Goal: Information Seeking & Learning: Learn about a topic

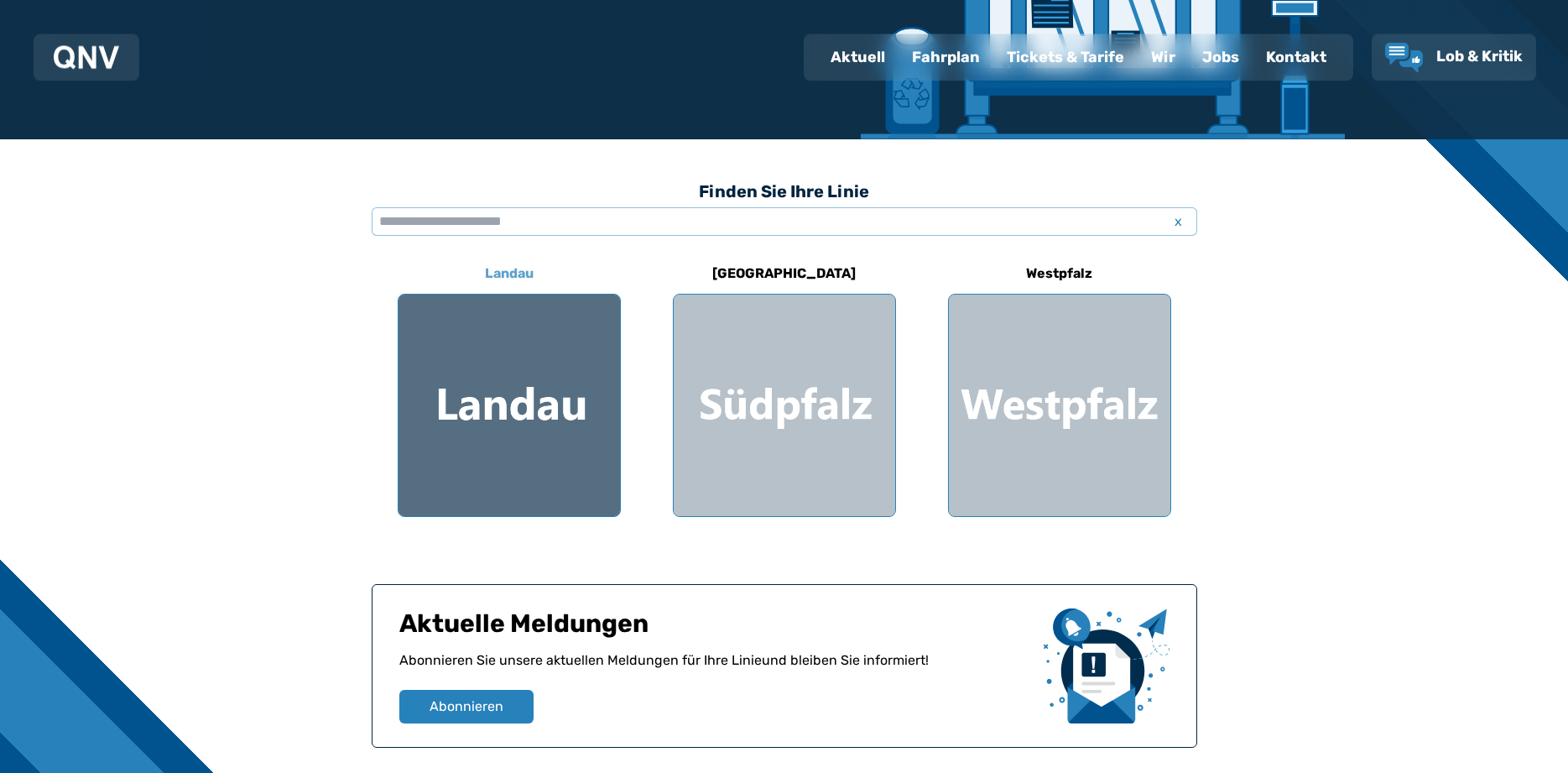
scroll to position [342, 0]
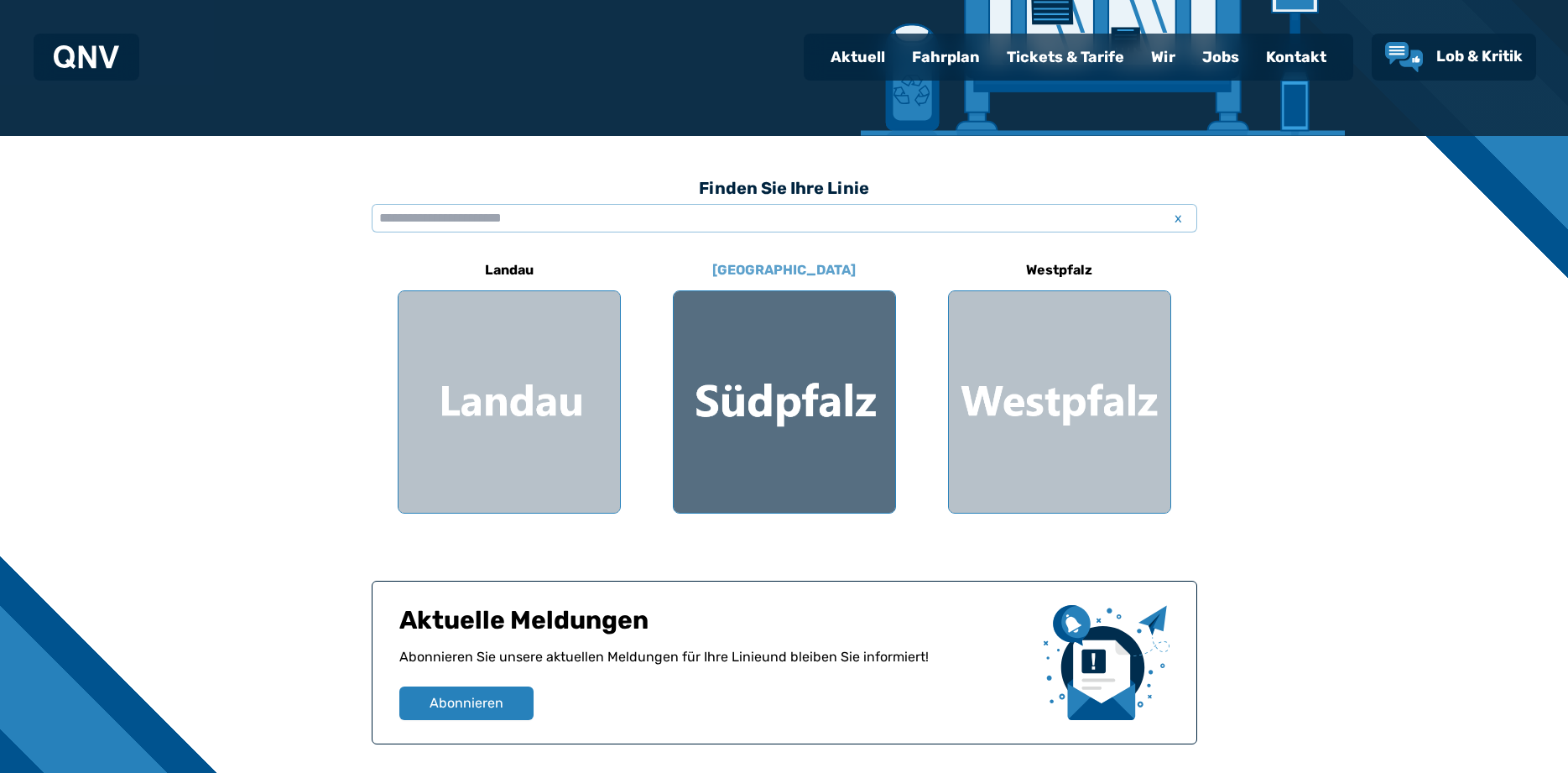
click at [803, 372] on div at bounding box center [784, 402] width 222 height 222
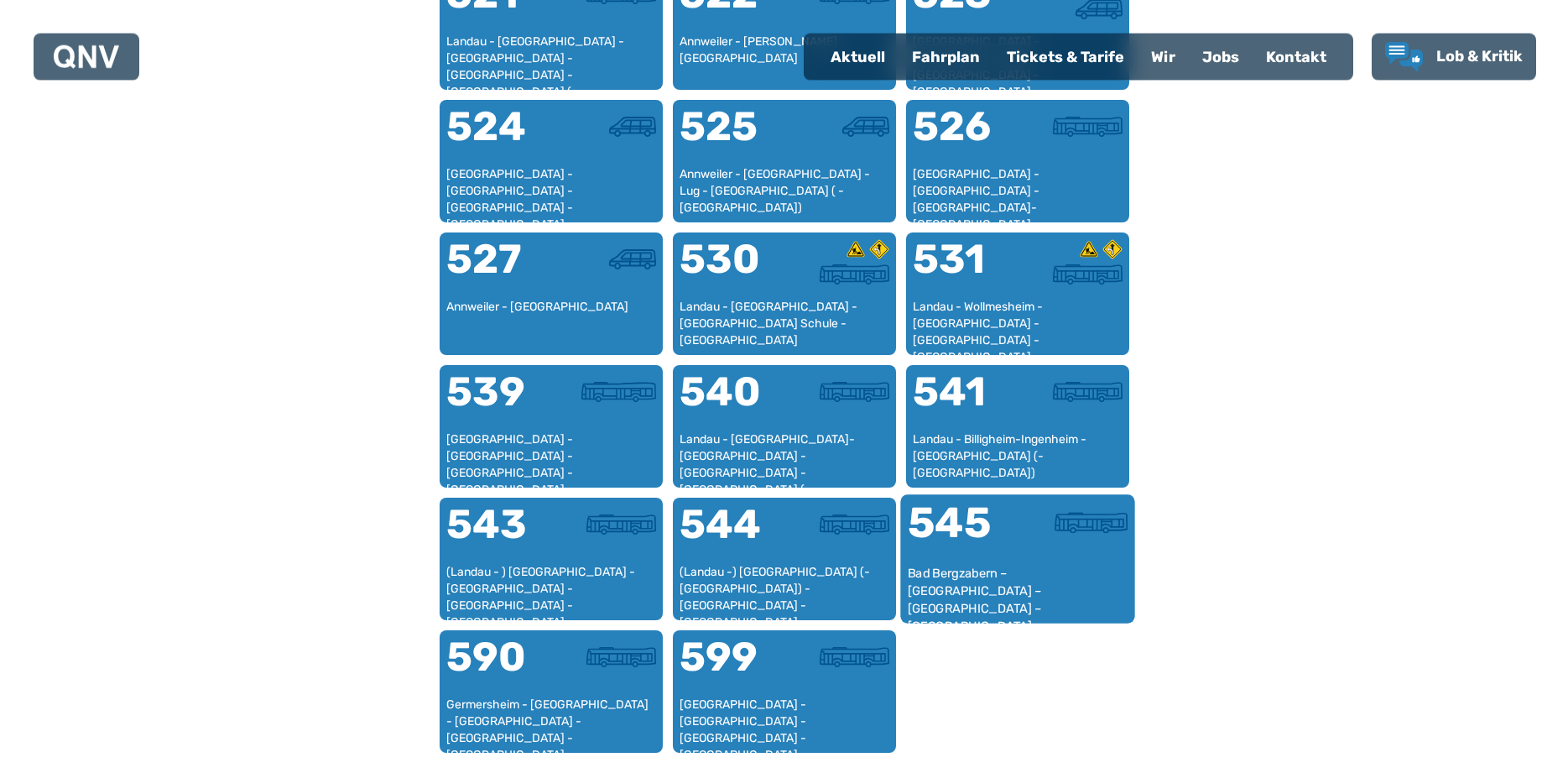
scroll to position [1459, 0]
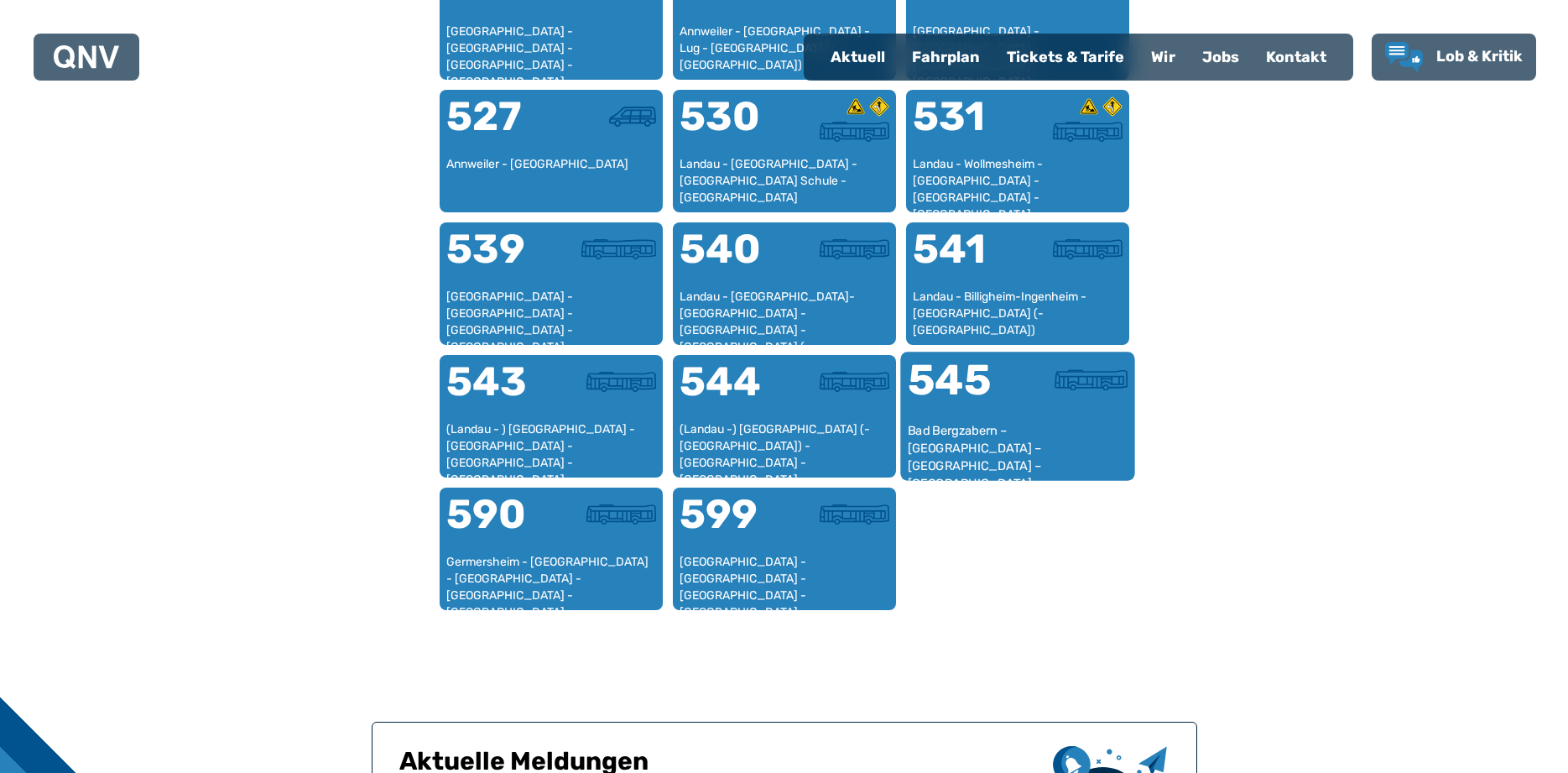
click at [979, 400] on div "545" at bounding box center [962, 391] width 110 height 63
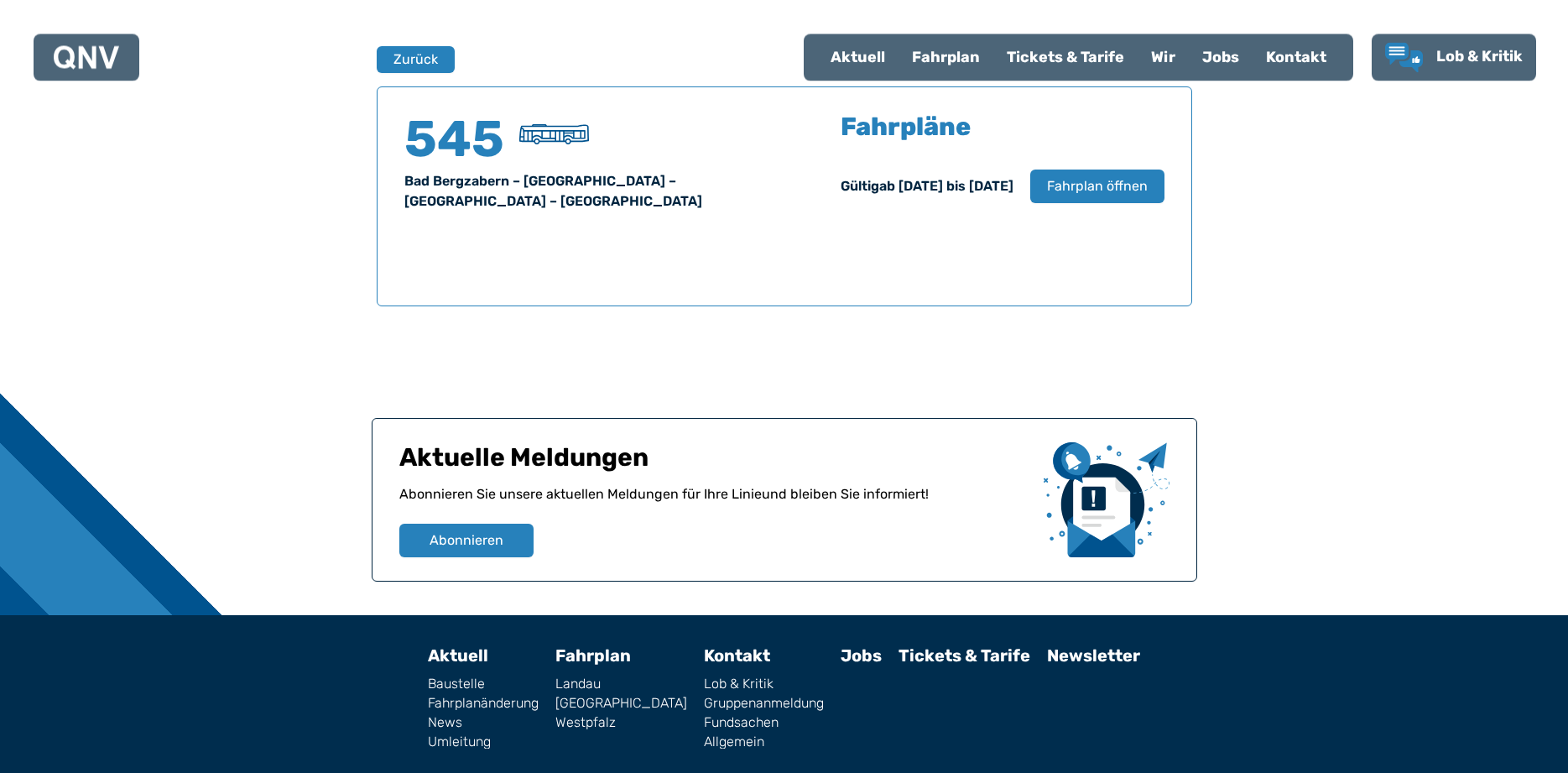
scroll to position [1106, 0]
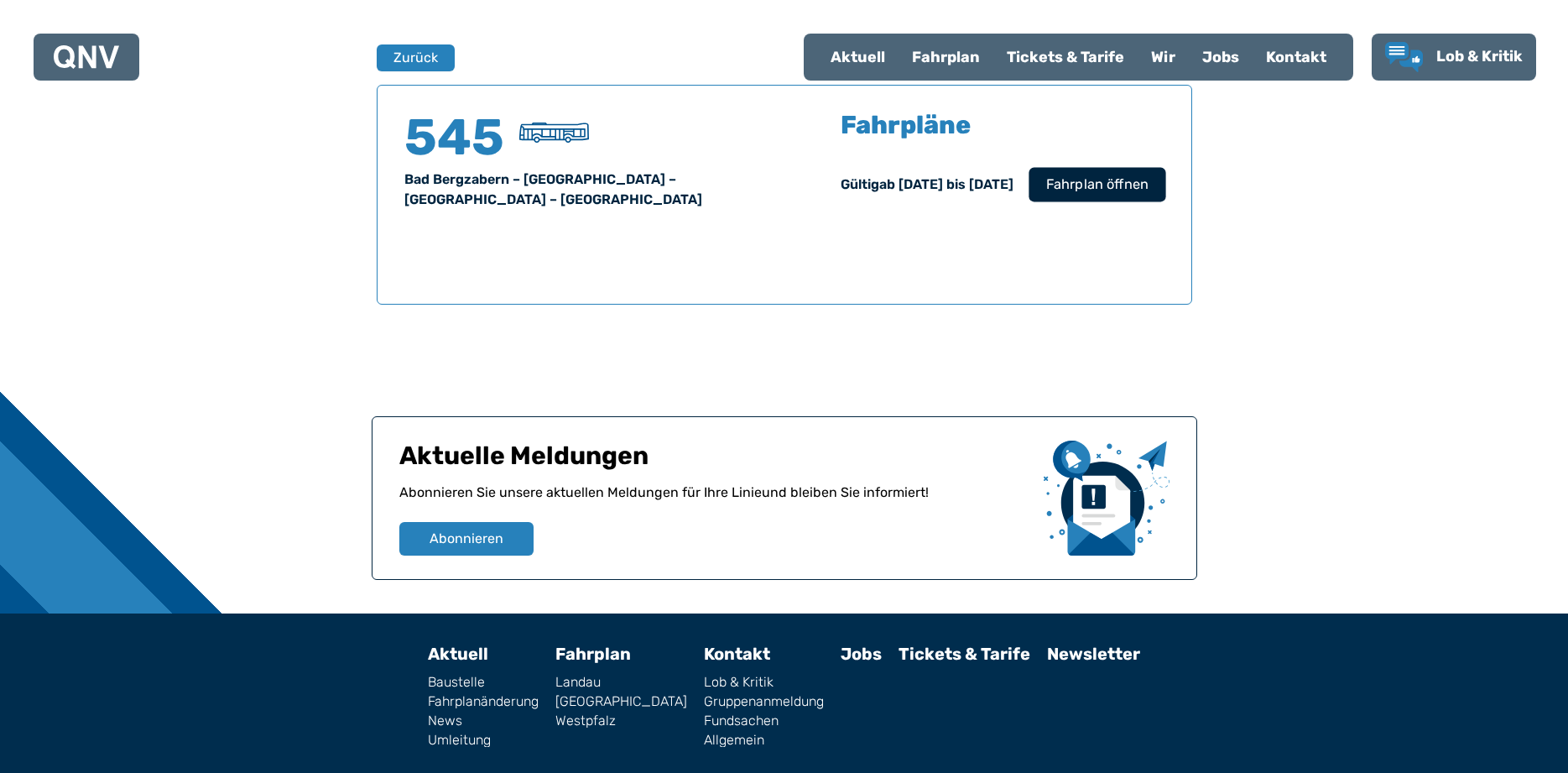
click at [1124, 186] on span "Fahrplan öffnen" at bounding box center [1097, 185] width 103 height 20
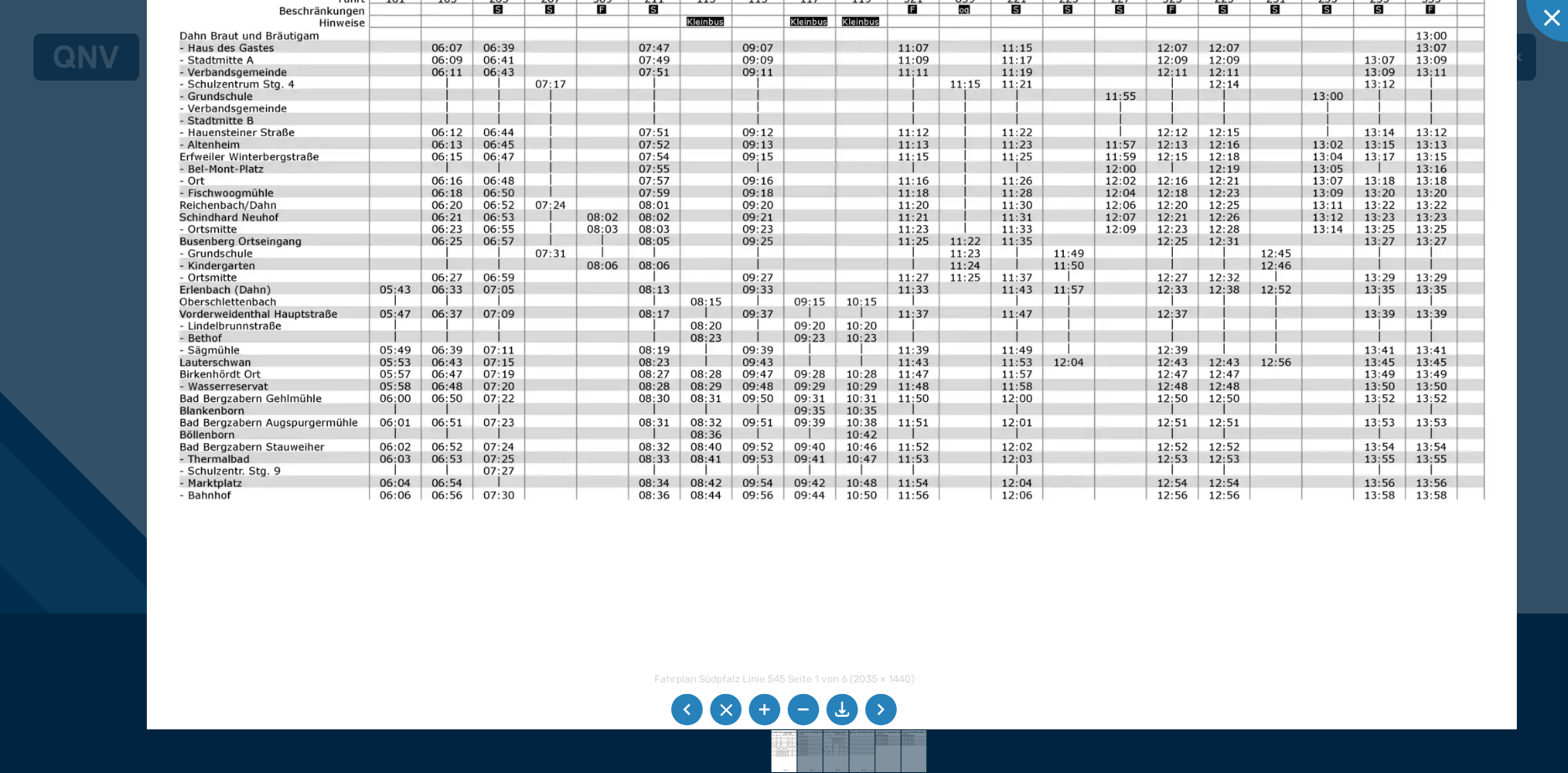
click at [282, 154] on img at bounding box center [832, 373] width 1371 height 969
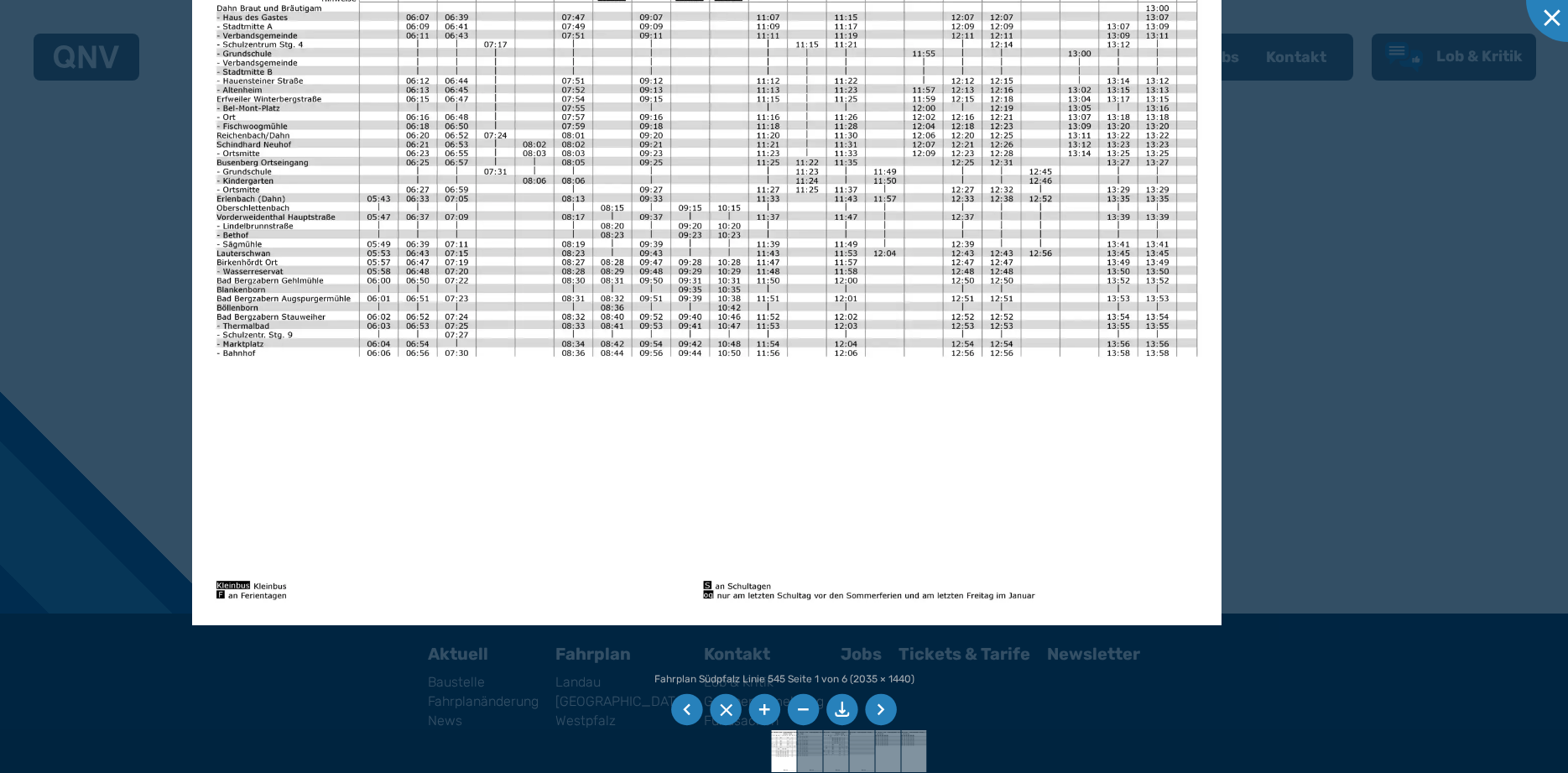
click at [842, 568] on img at bounding box center [706, 261] width 1029 height 729
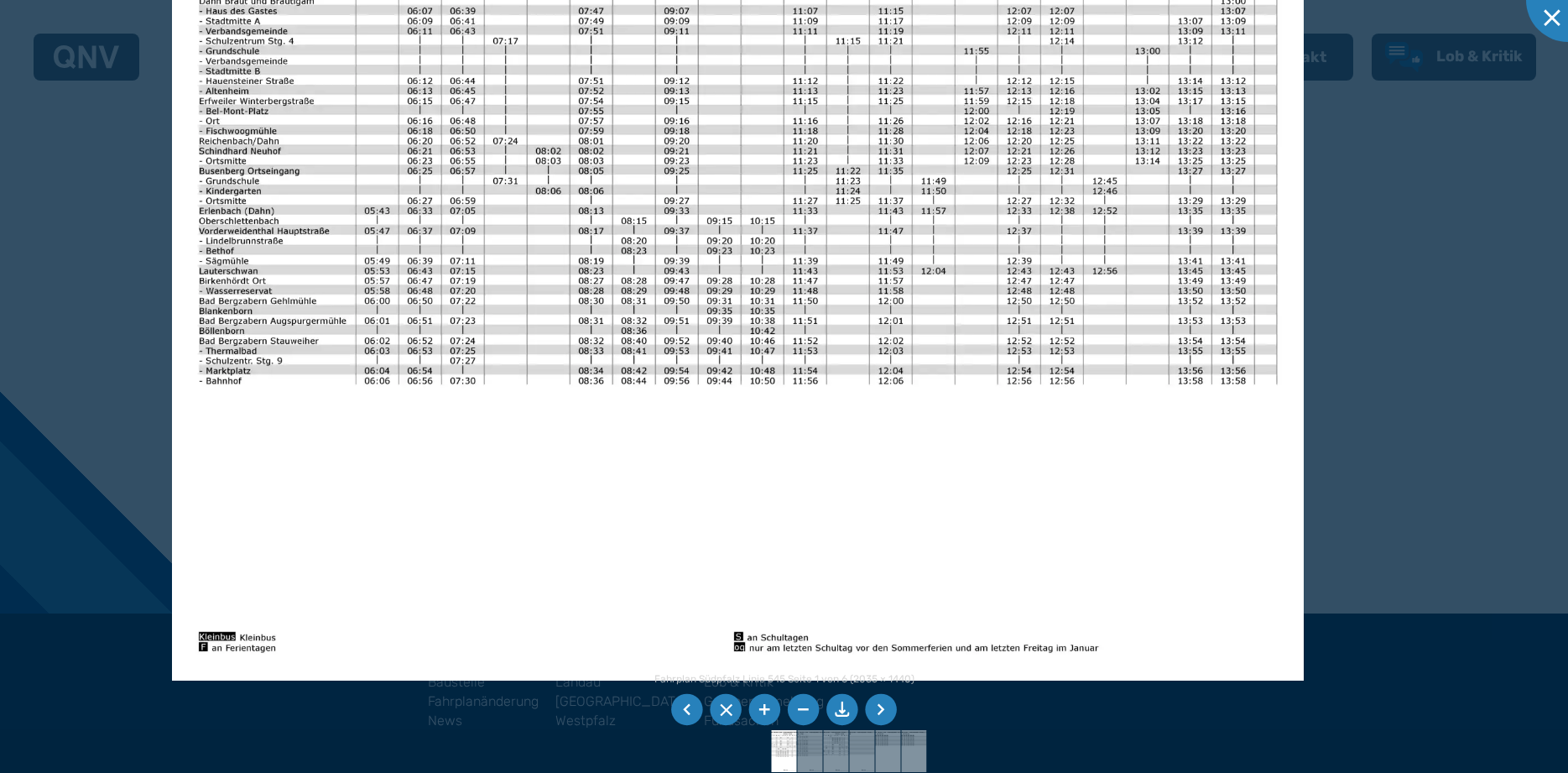
click at [1302, 260] on div at bounding box center [784, 386] width 1568 height 773
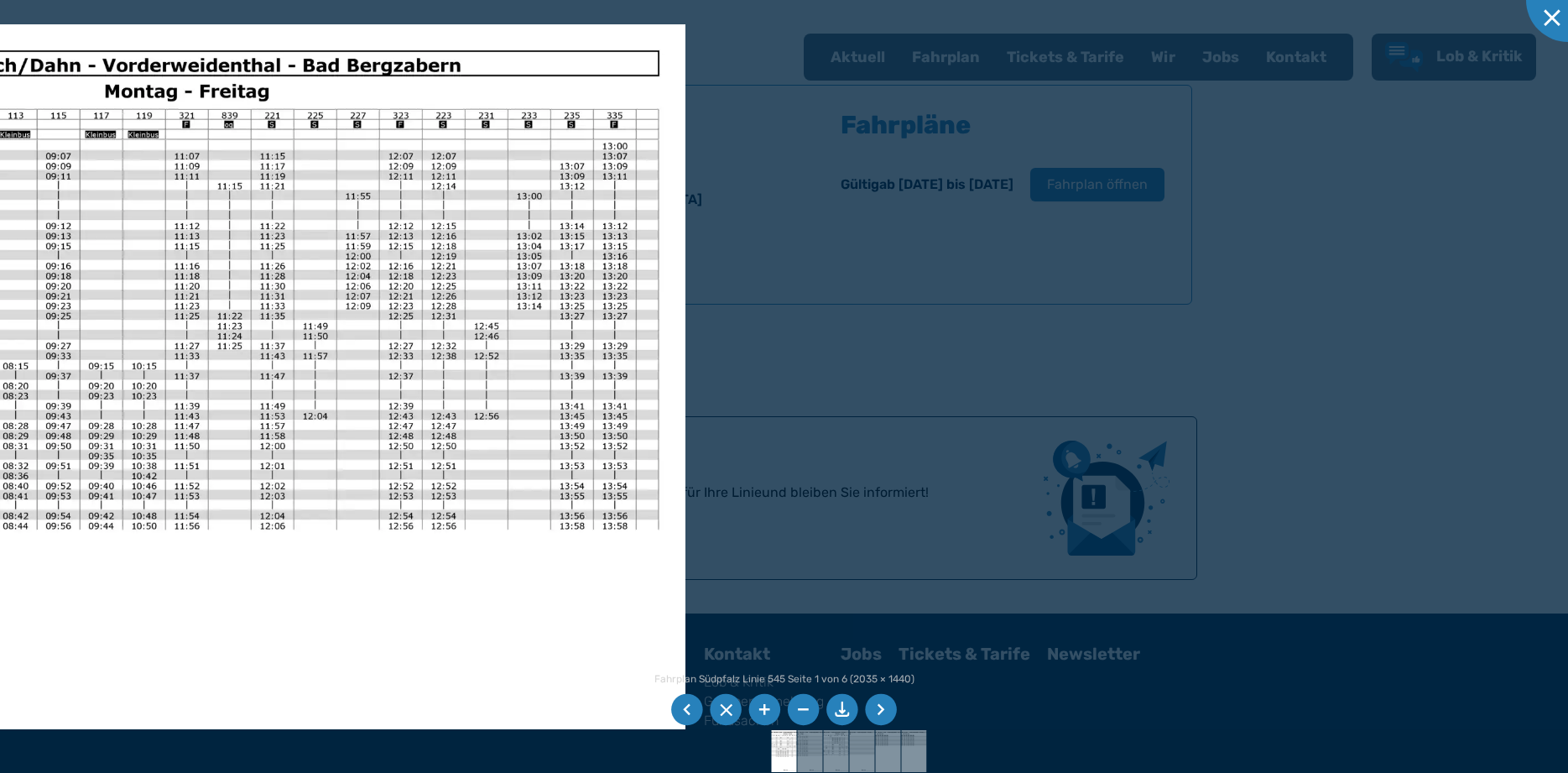
click at [412, 317] on img at bounding box center [119, 425] width 1132 height 802
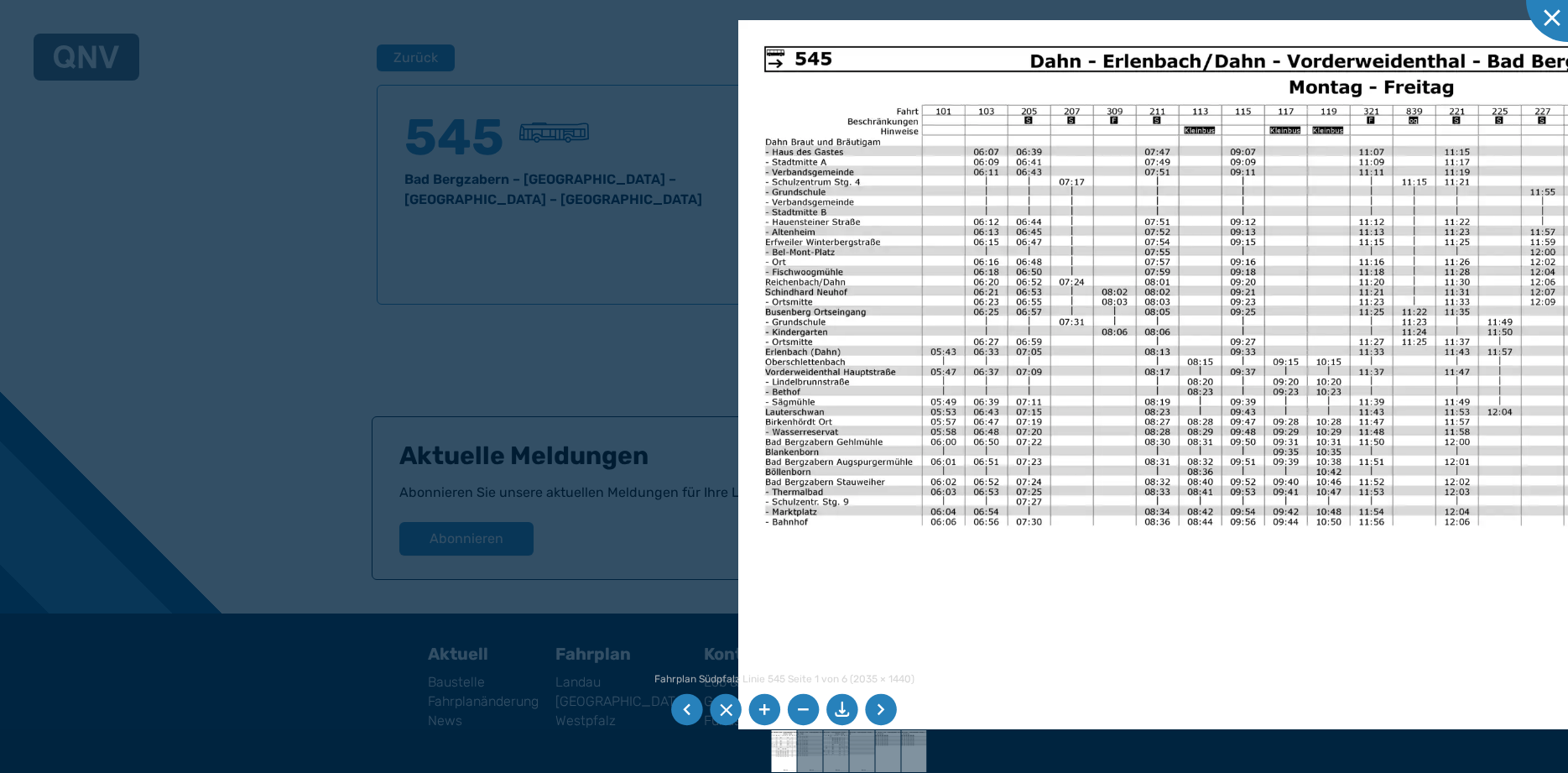
click at [1562, 294] on img at bounding box center [1304, 421] width 1132 height 802
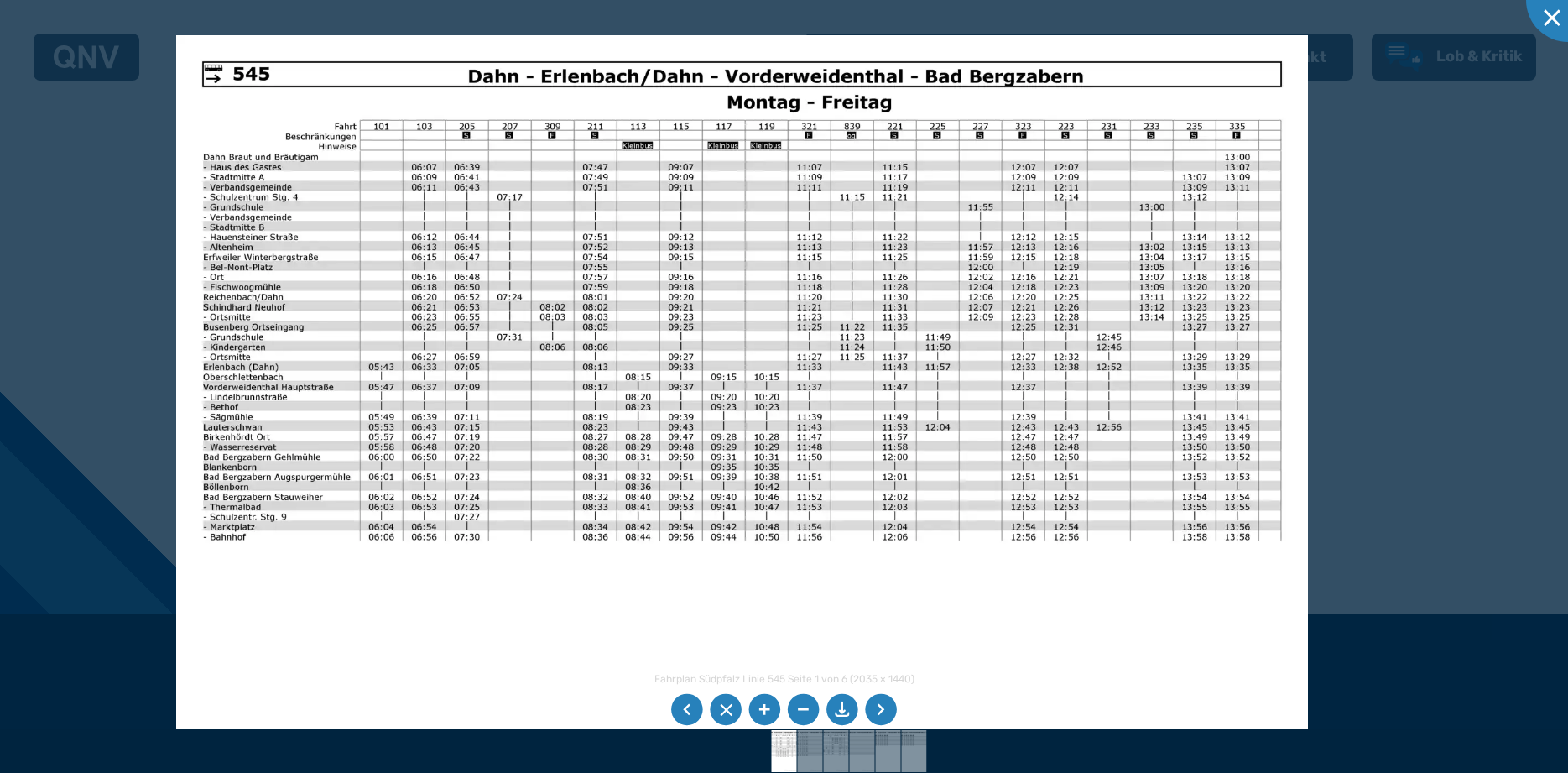
click at [862, 309] on img at bounding box center [742, 436] width 1132 height 802
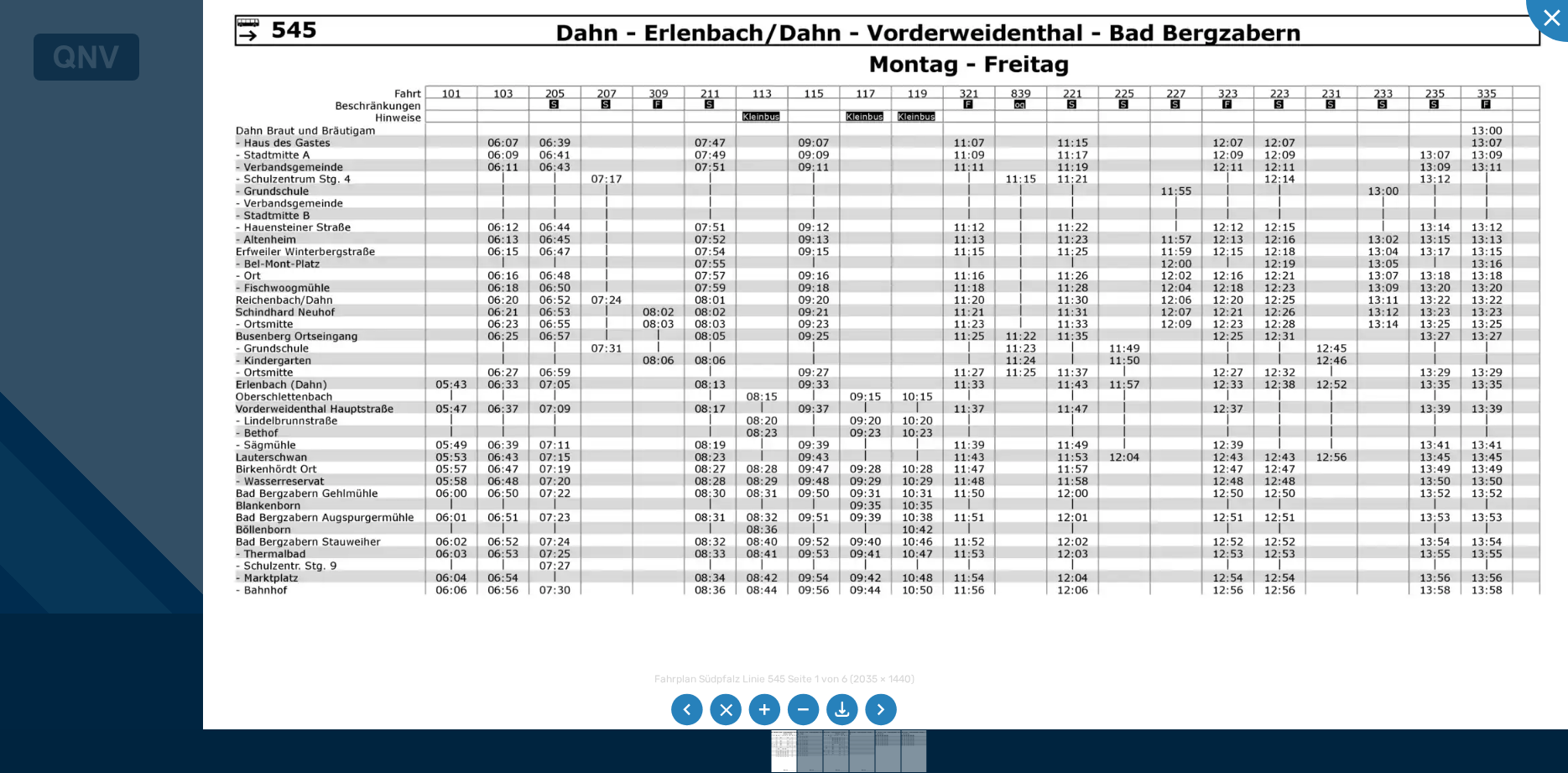
click at [457, 326] on img at bounding box center [888, 468] width 1371 height 969
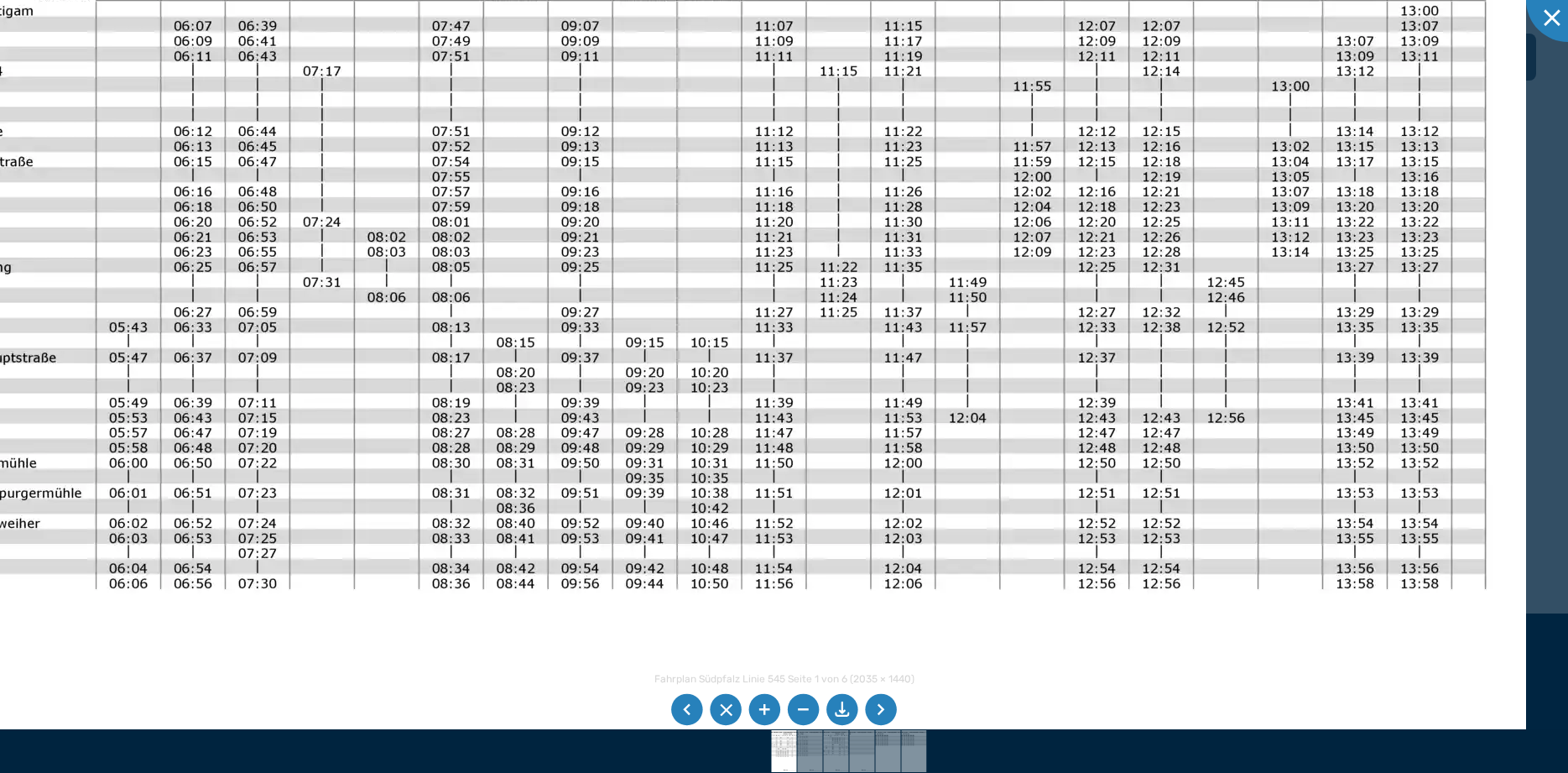
click at [261, 426] on img at bounding box center [673, 432] width 1708 height 1209
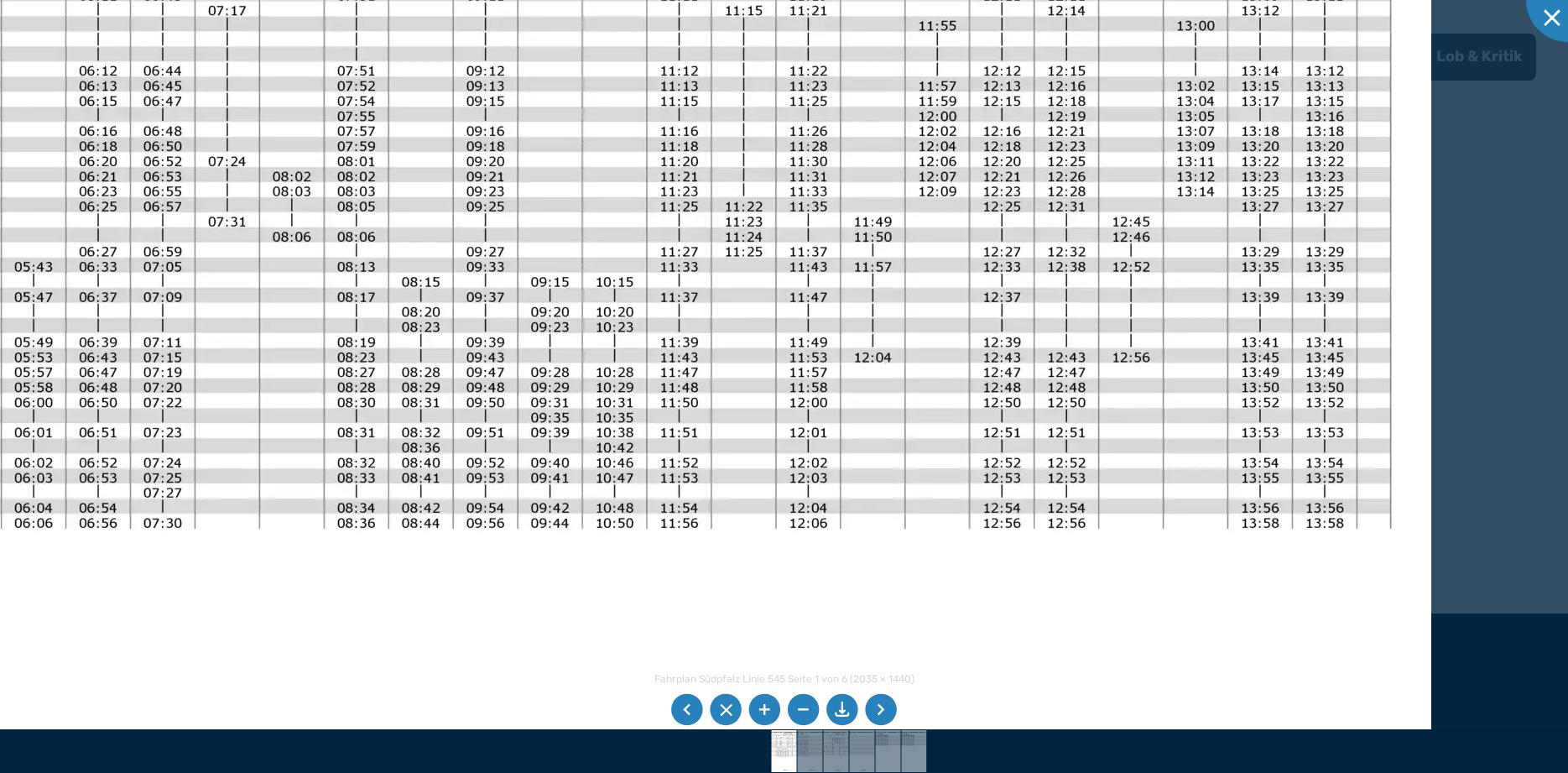
click at [565, 367] on img at bounding box center [577, 371] width 1708 height 1209
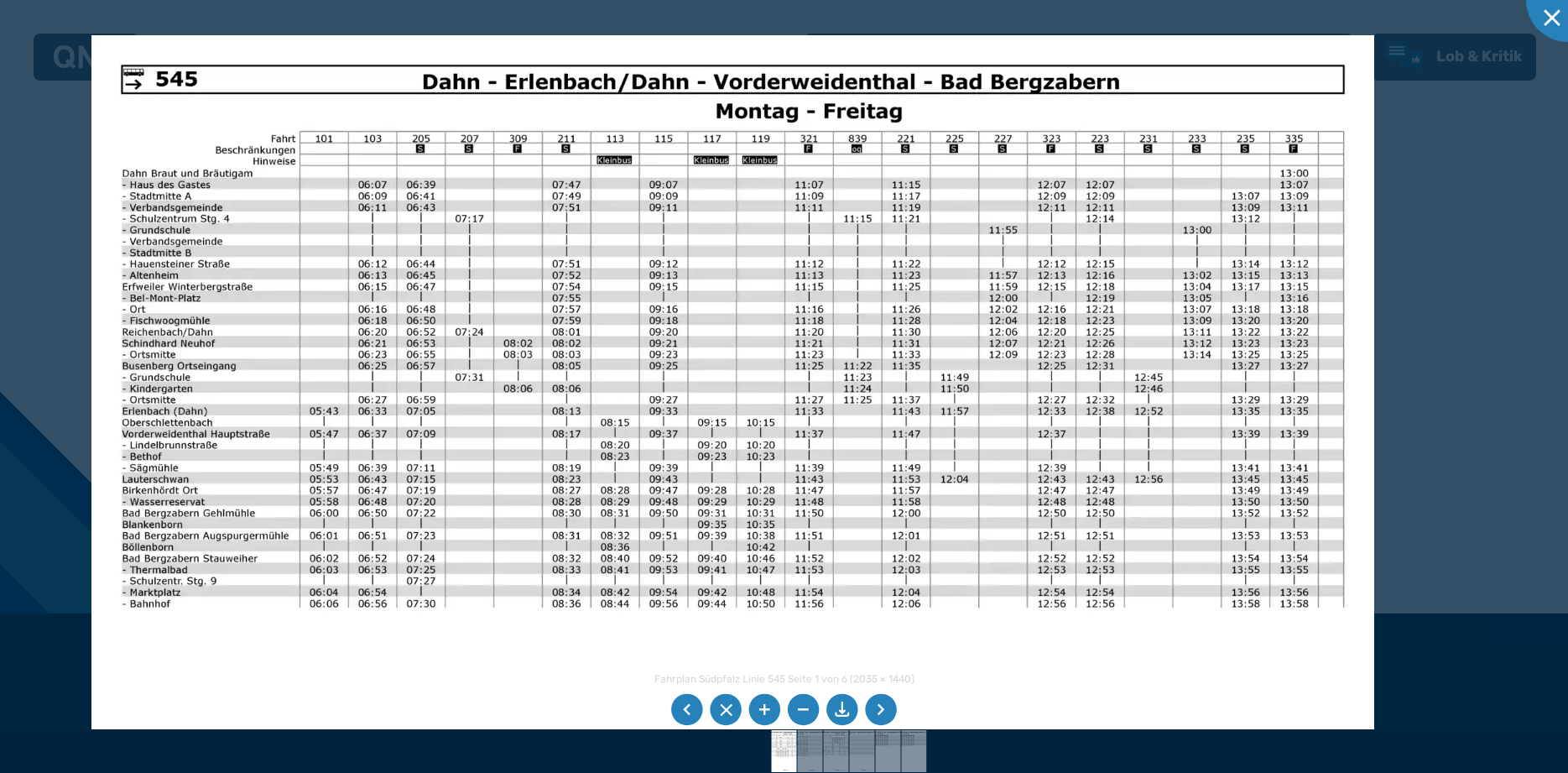
click at [865, 503] on img at bounding box center [733, 489] width 1283 height 908
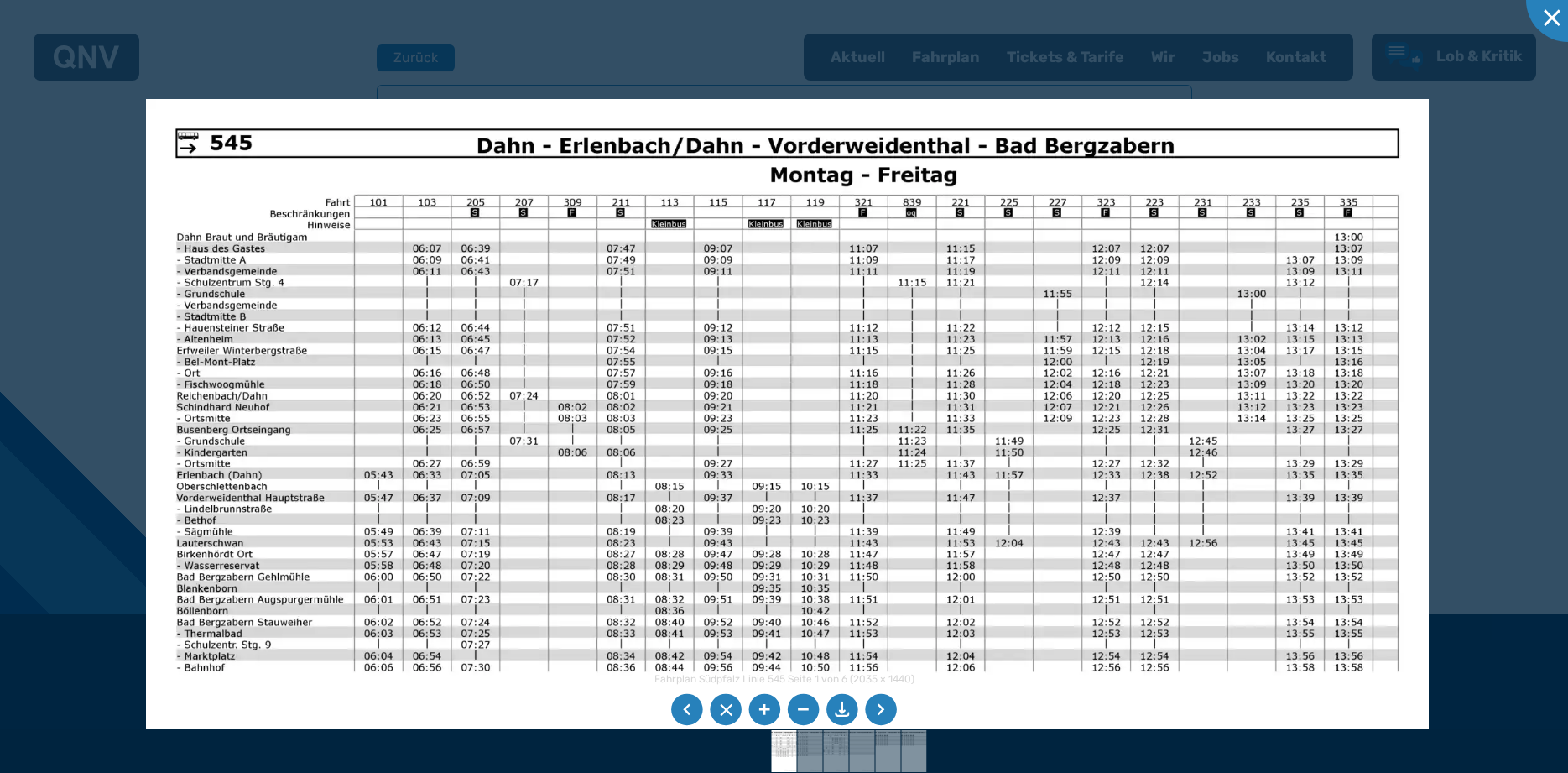
click at [1544, 237] on div at bounding box center [784, 386] width 1568 height 773
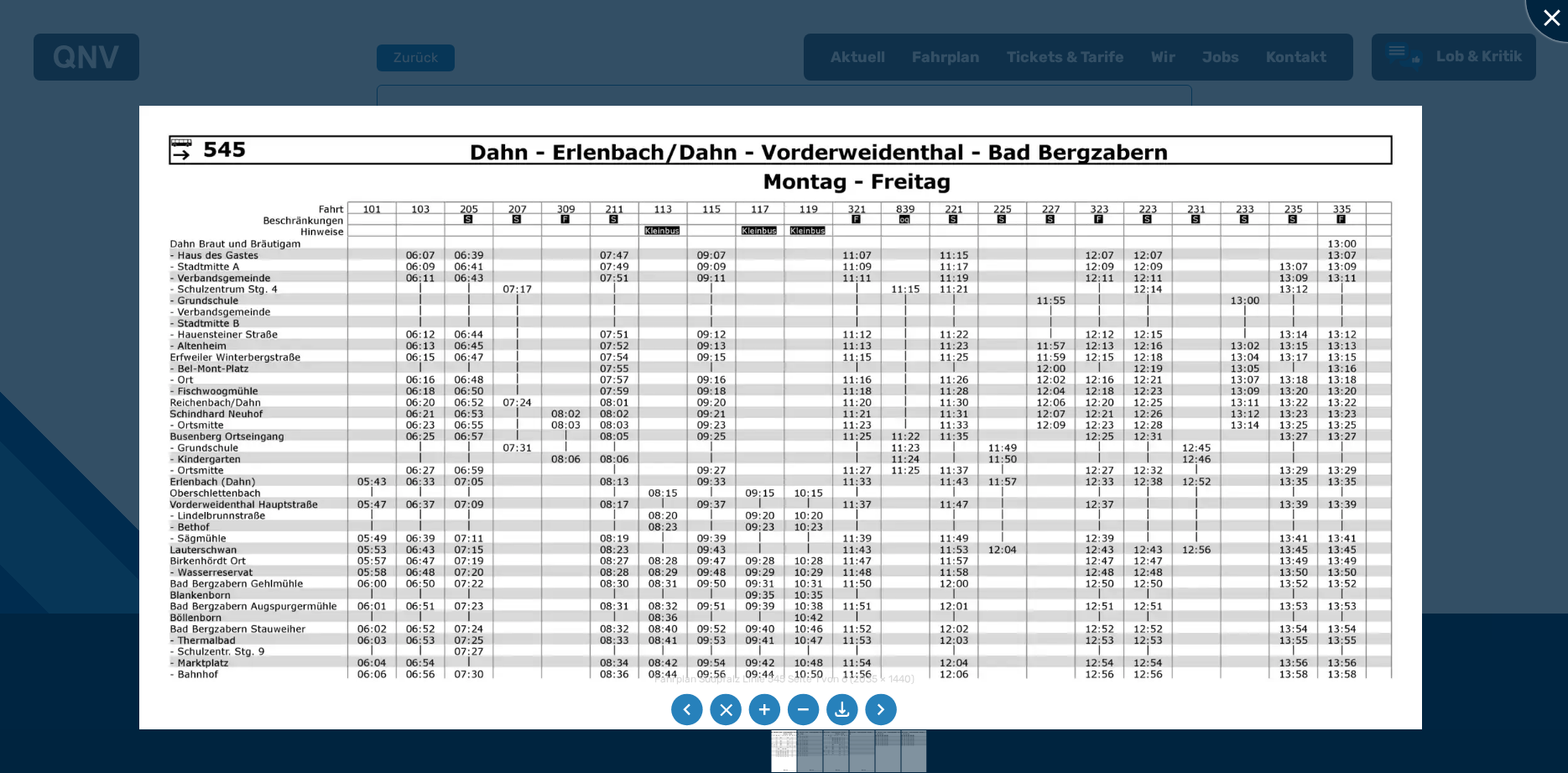
drag, startPoint x: 1546, startPoint y: 17, endPoint x: 1418, endPoint y: 178, distance: 205.7
click at [1546, 18] on div at bounding box center [1568, -1] width 84 height 84
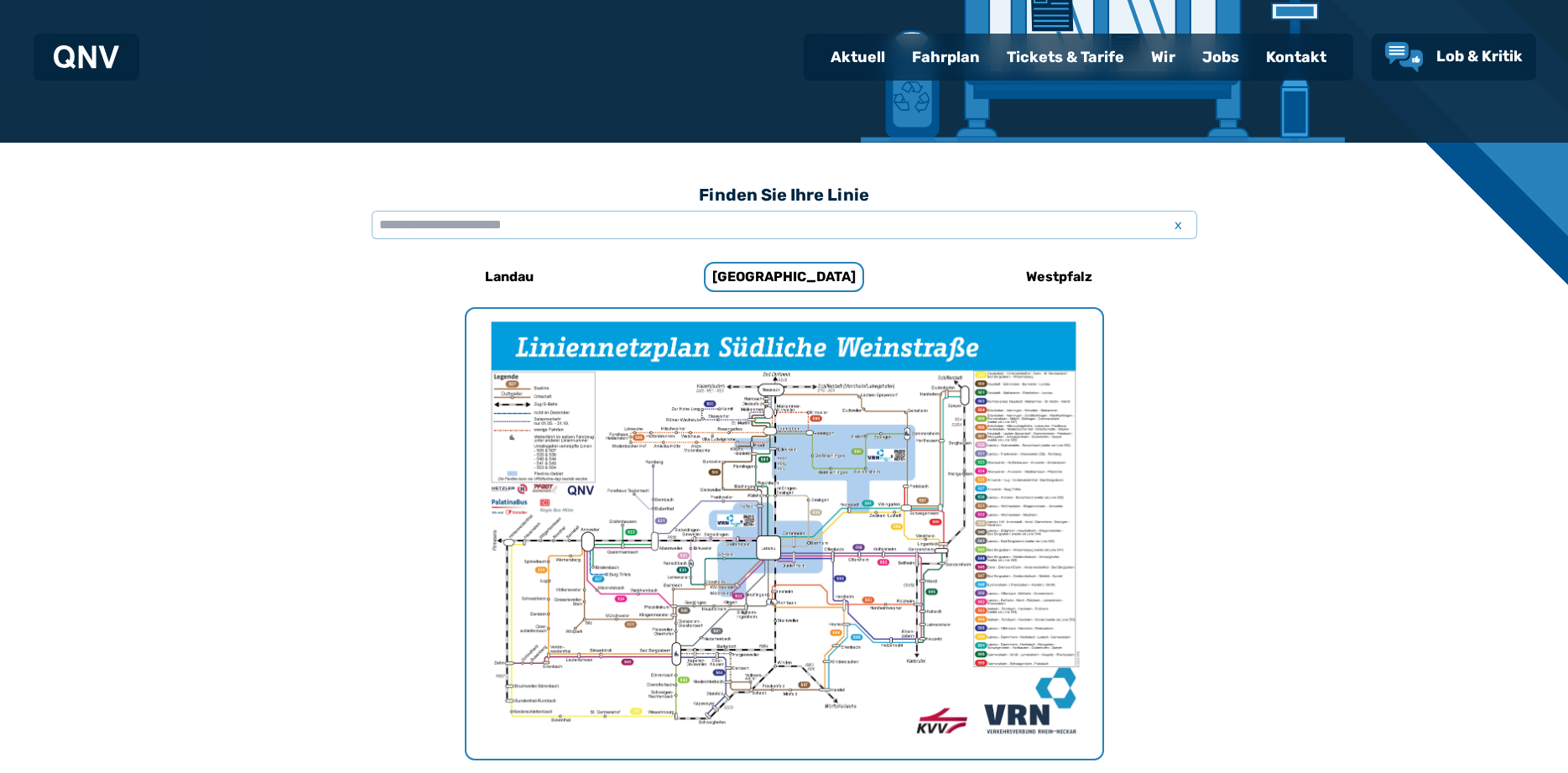
scroll to position [0, 0]
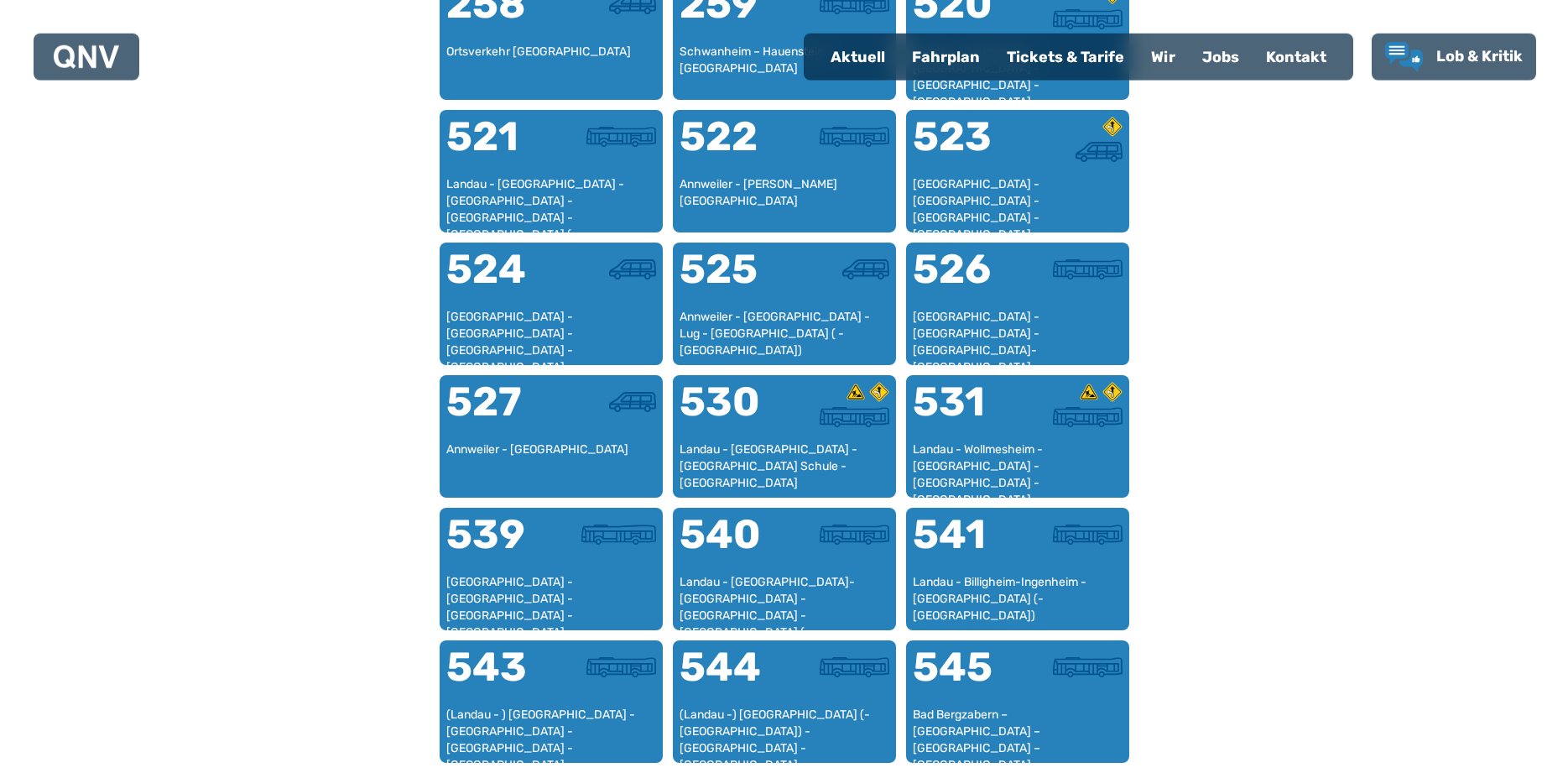
scroll to position [1202, 0]
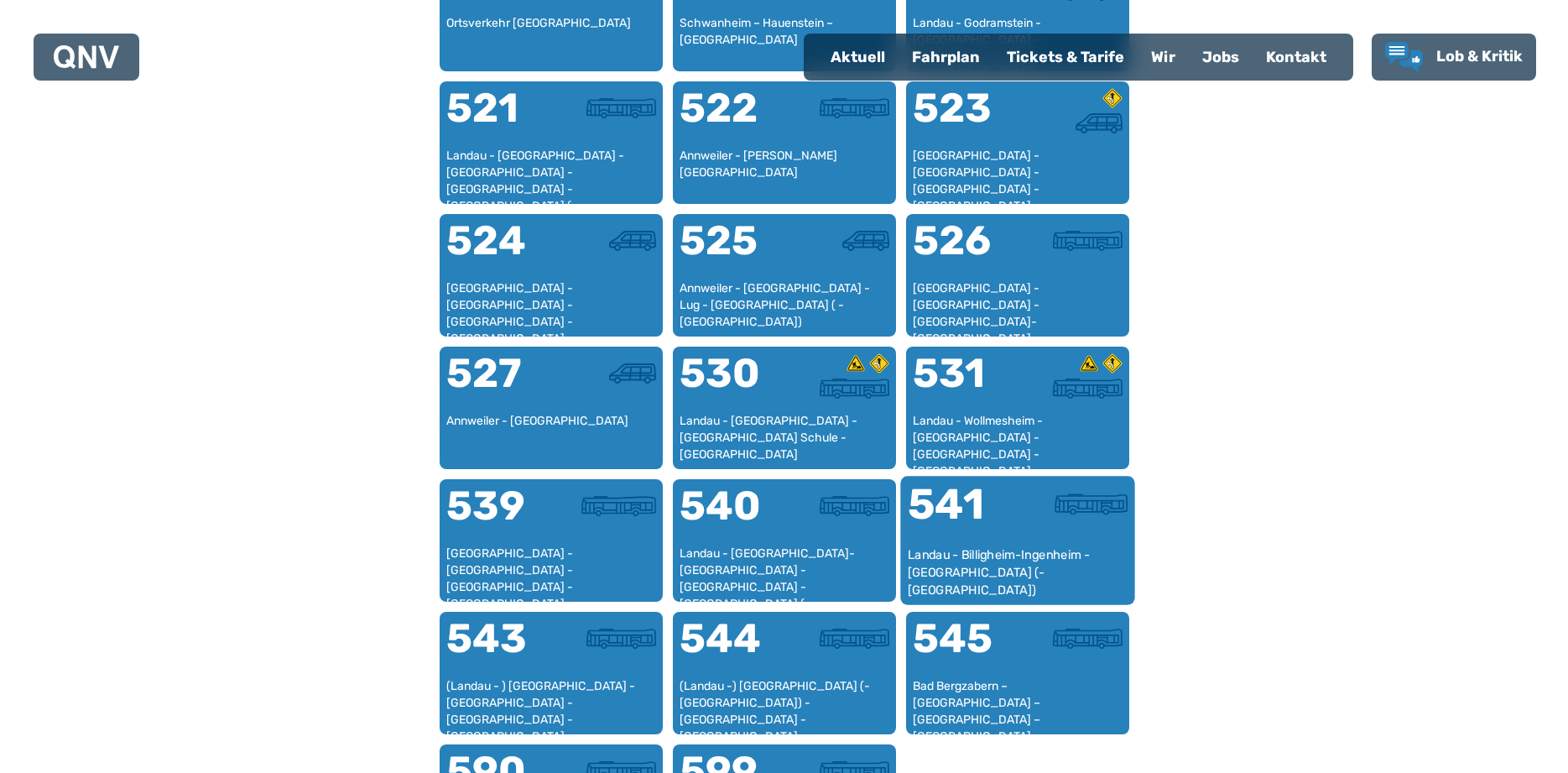
click at [1013, 560] on div "Landau - Billigheim-Ingenheim - [GEOGRAPHIC_DATA] (- [GEOGRAPHIC_DATA])" at bounding box center [1017, 572] width 221 height 51
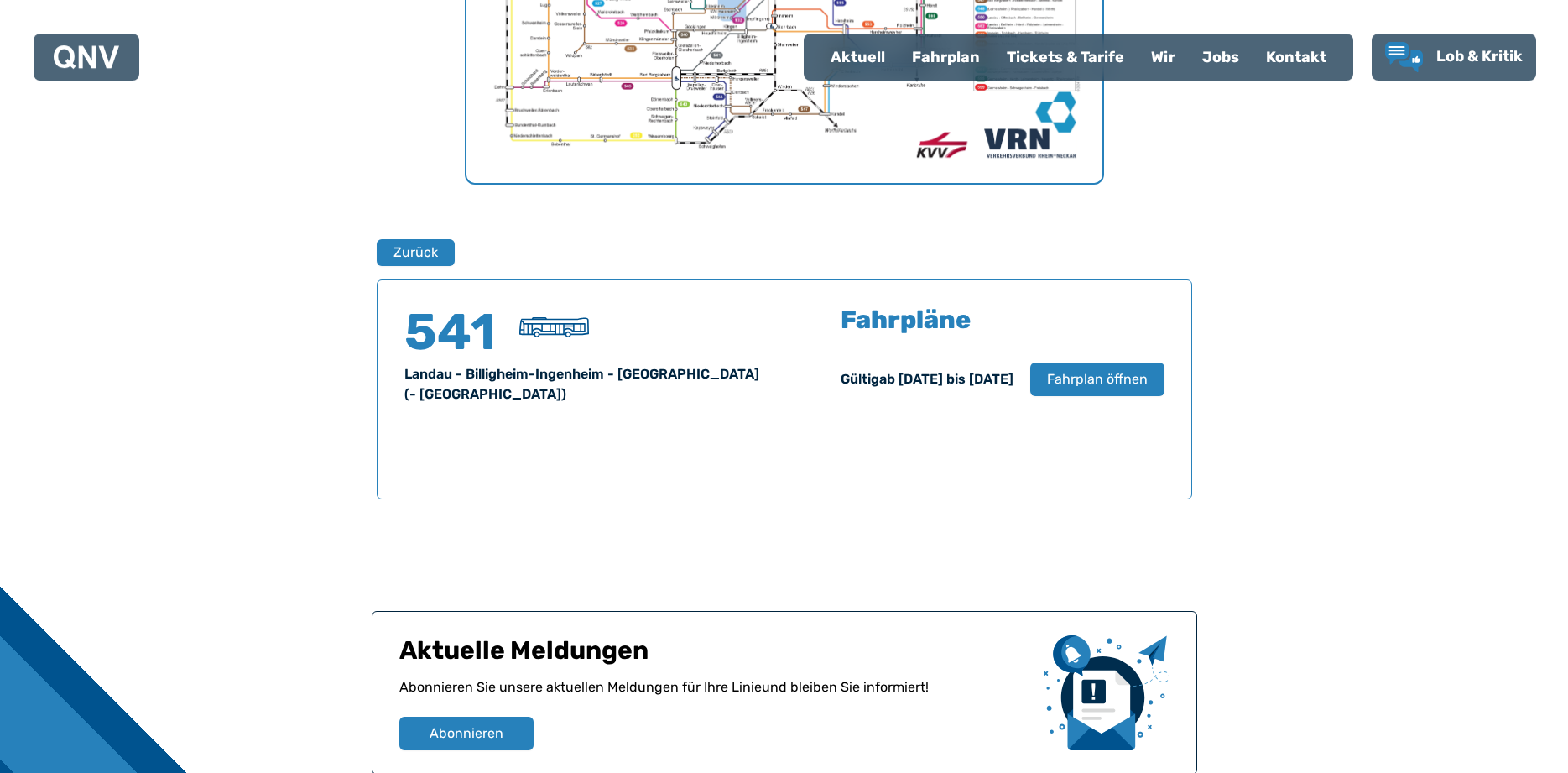
scroll to position [935, 0]
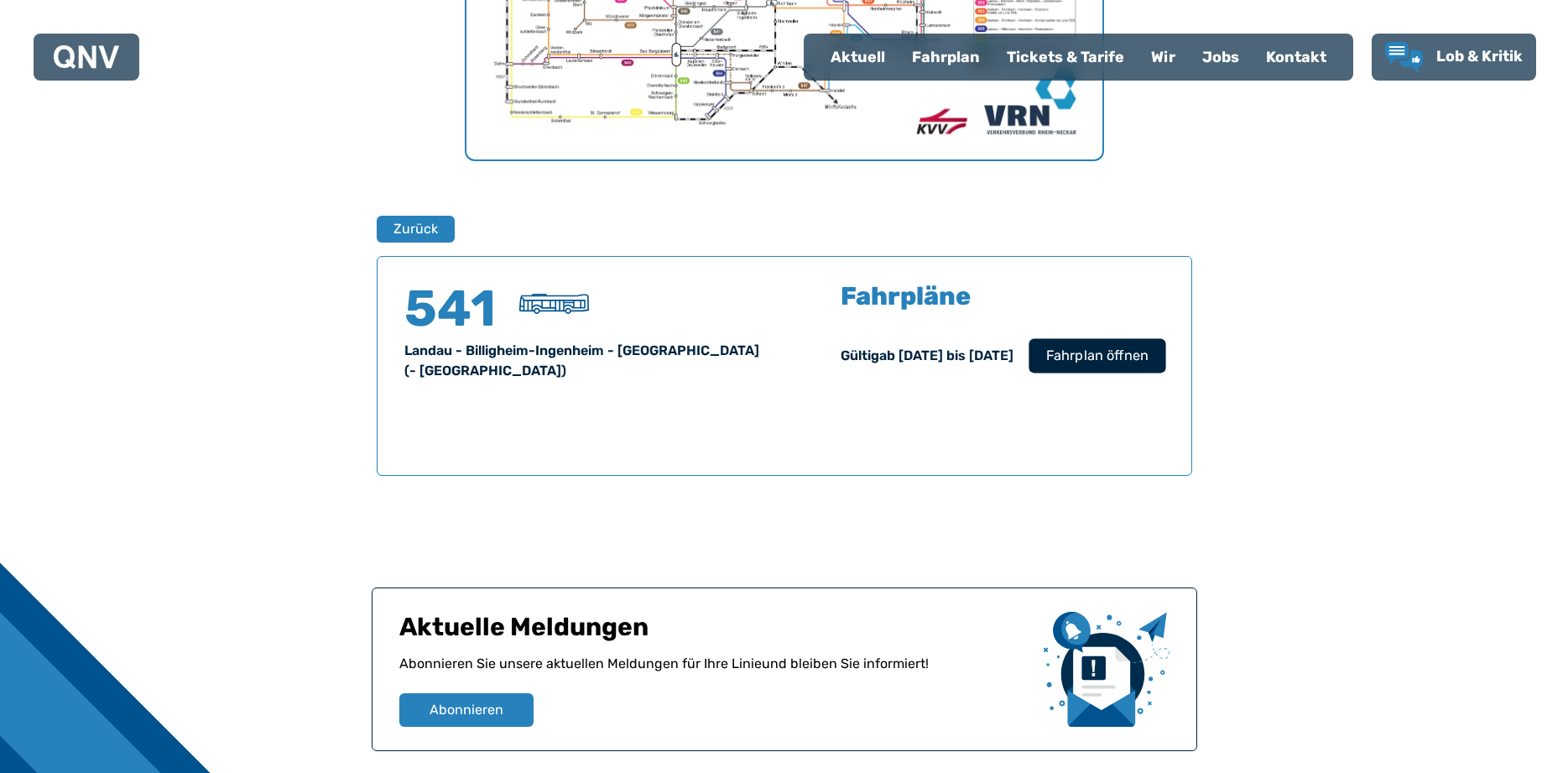
click at [1114, 361] on span "Fahrplan öffnen" at bounding box center [1097, 356] width 103 height 20
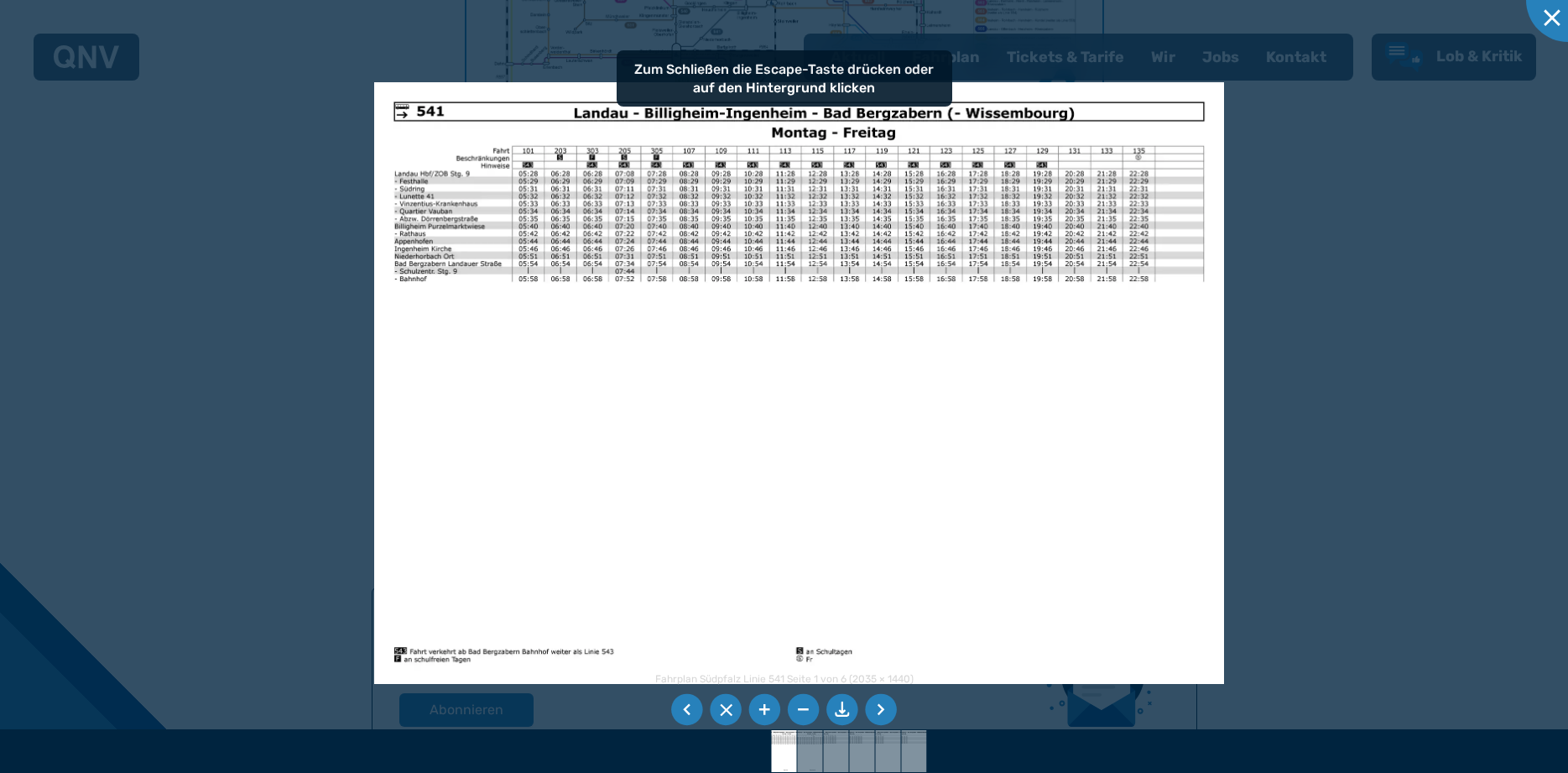
click at [592, 485] on img at bounding box center [800, 383] width 851 height 602
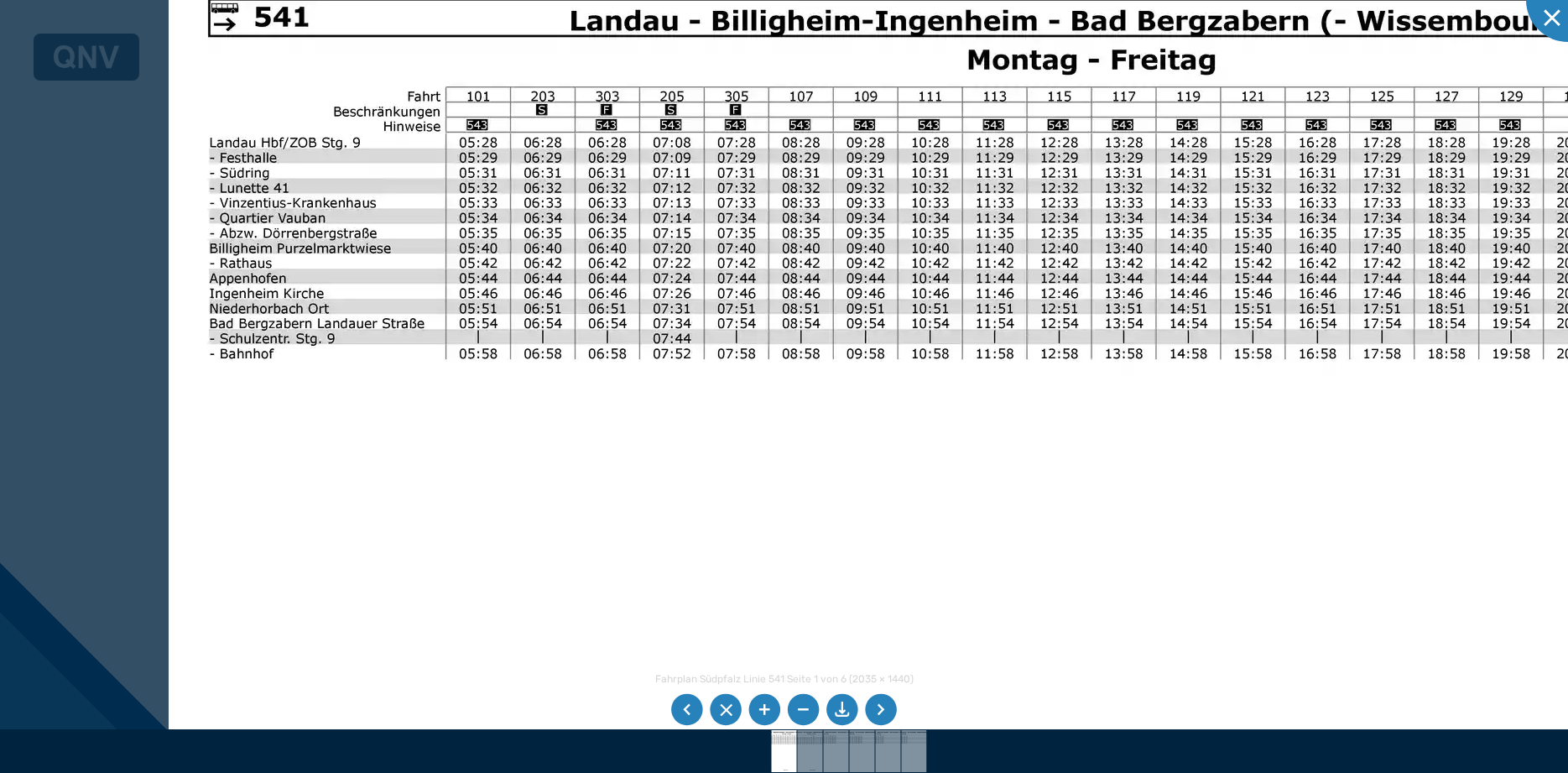
click at [886, 712] on li at bounding box center [881, 710] width 32 height 32
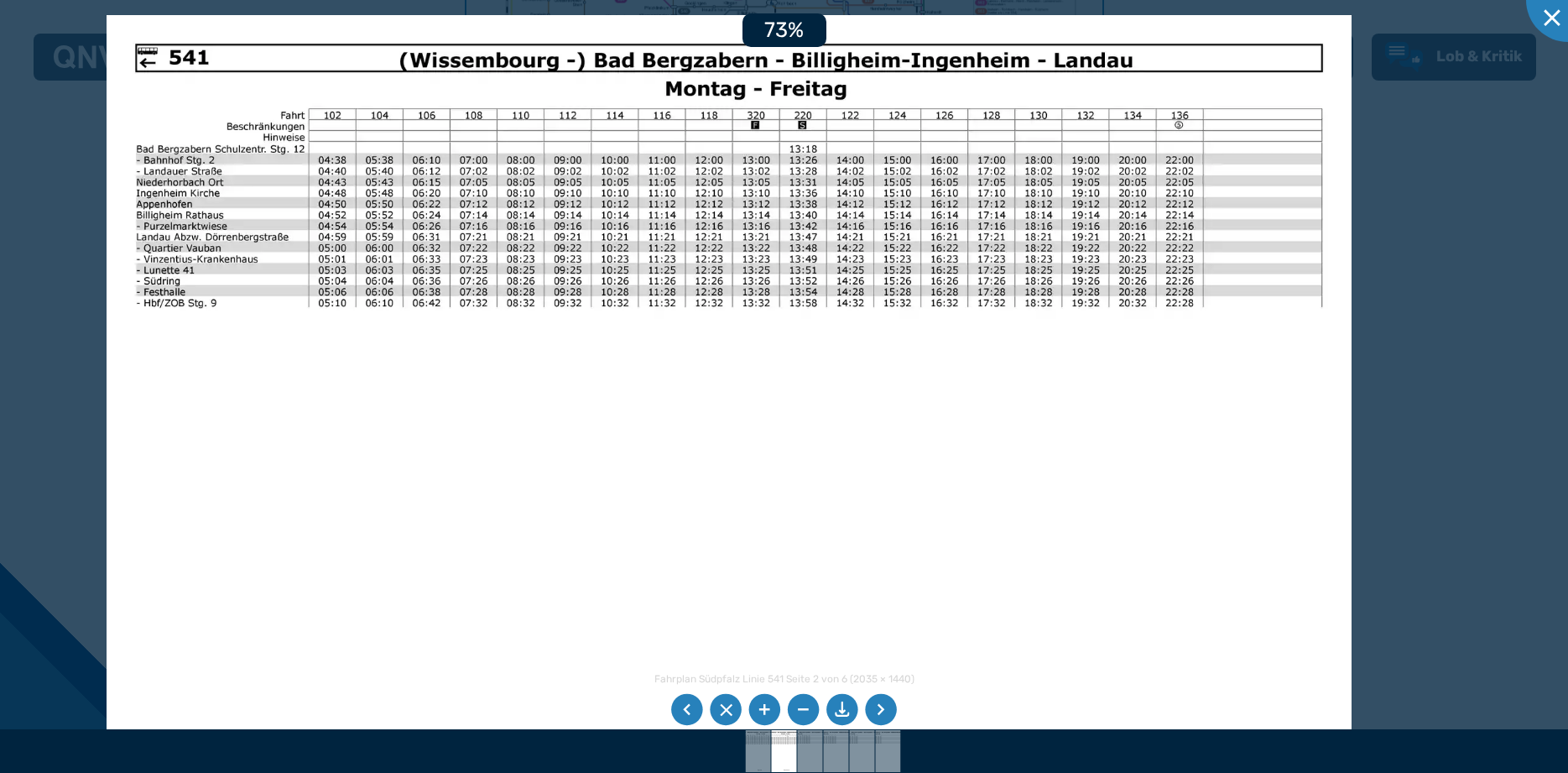
click at [650, 502] on img at bounding box center [729, 456] width 1246 height 881
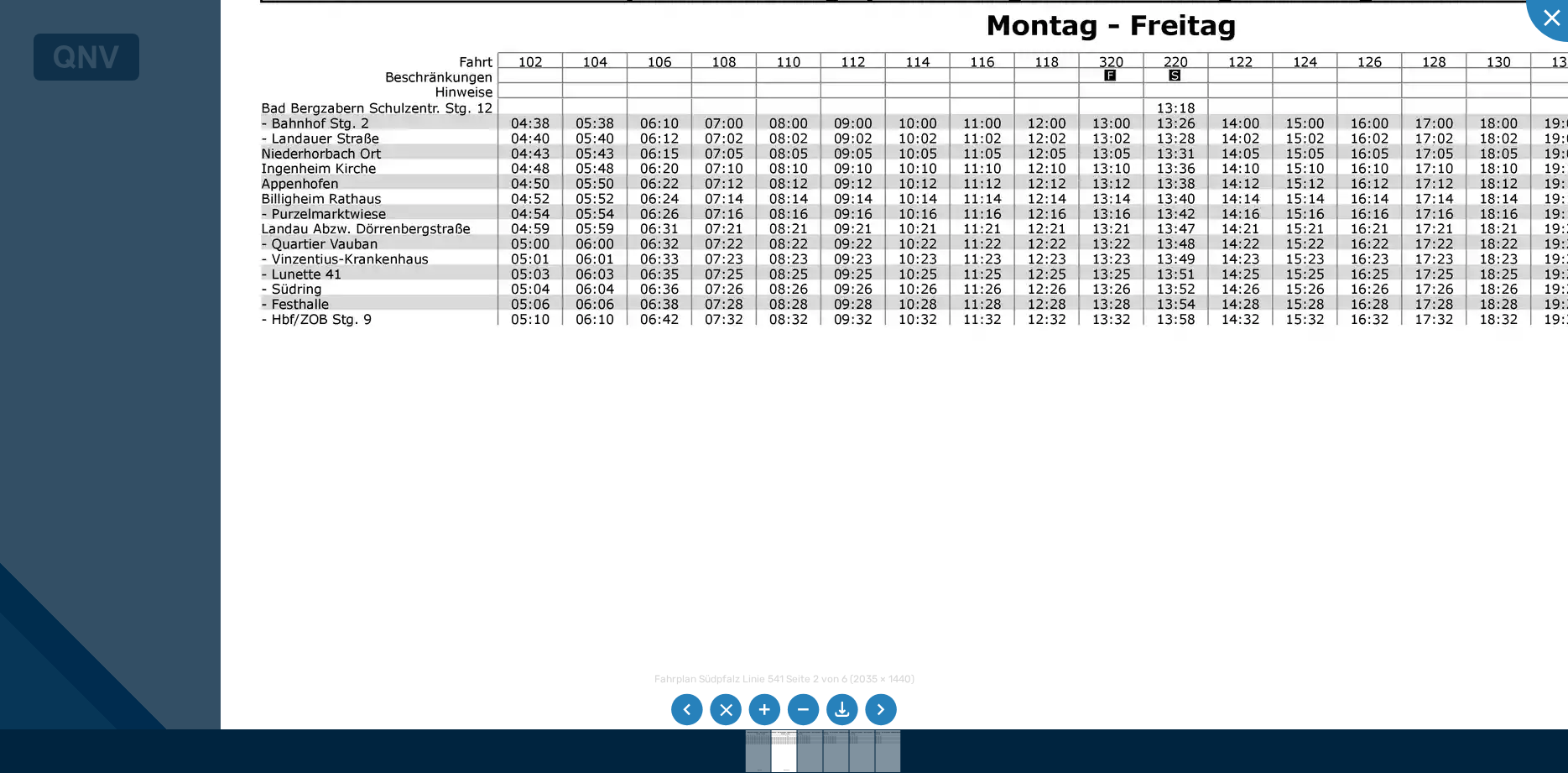
click at [903, 527] on img at bounding box center [1074, 529] width 1708 height 1209
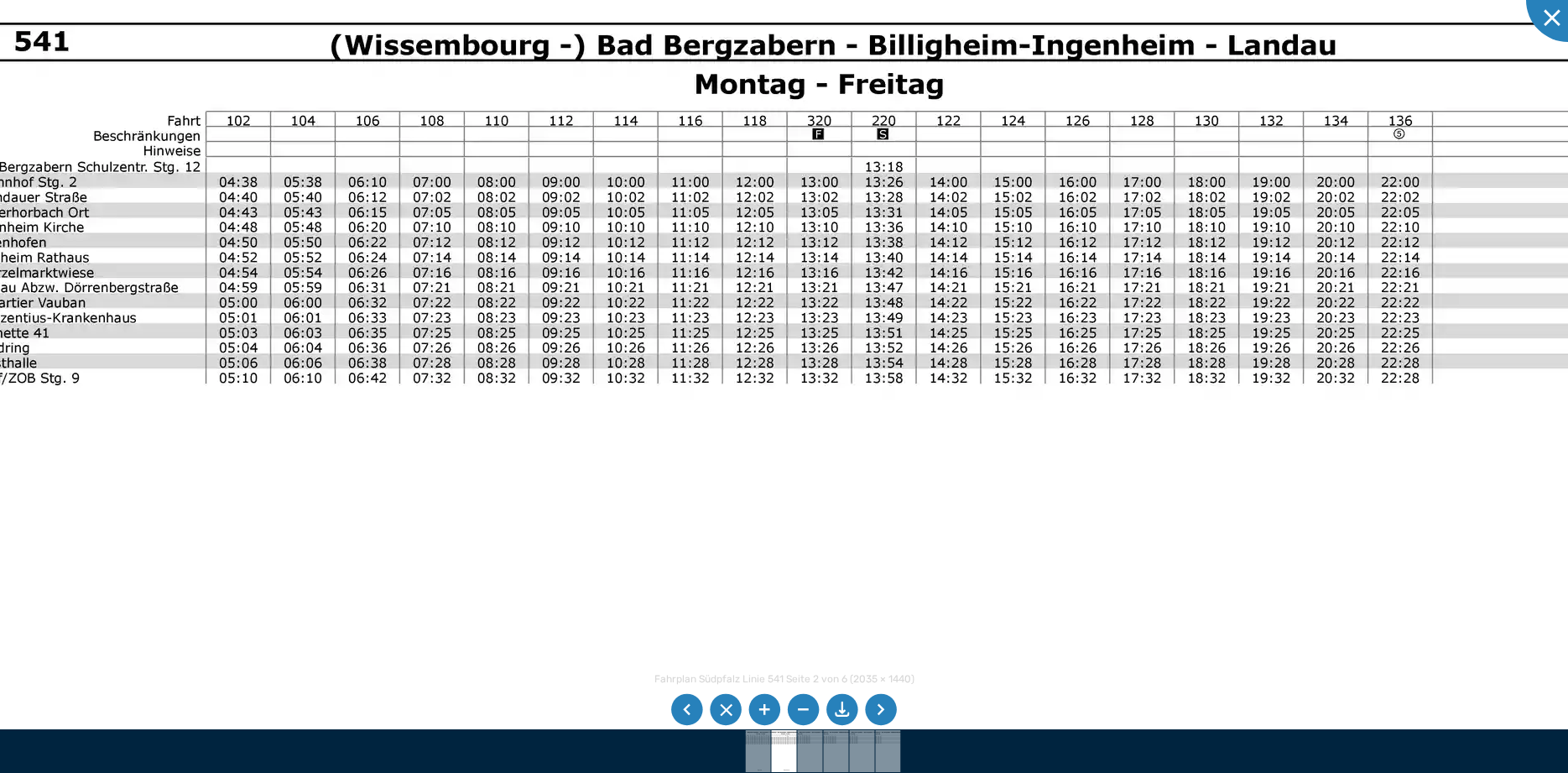
click at [671, 550] on img at bounding box center [783, 587] width 1708 height 1209
click at [890, 714] on li at bounding box center [881, 710] width 32 height 32
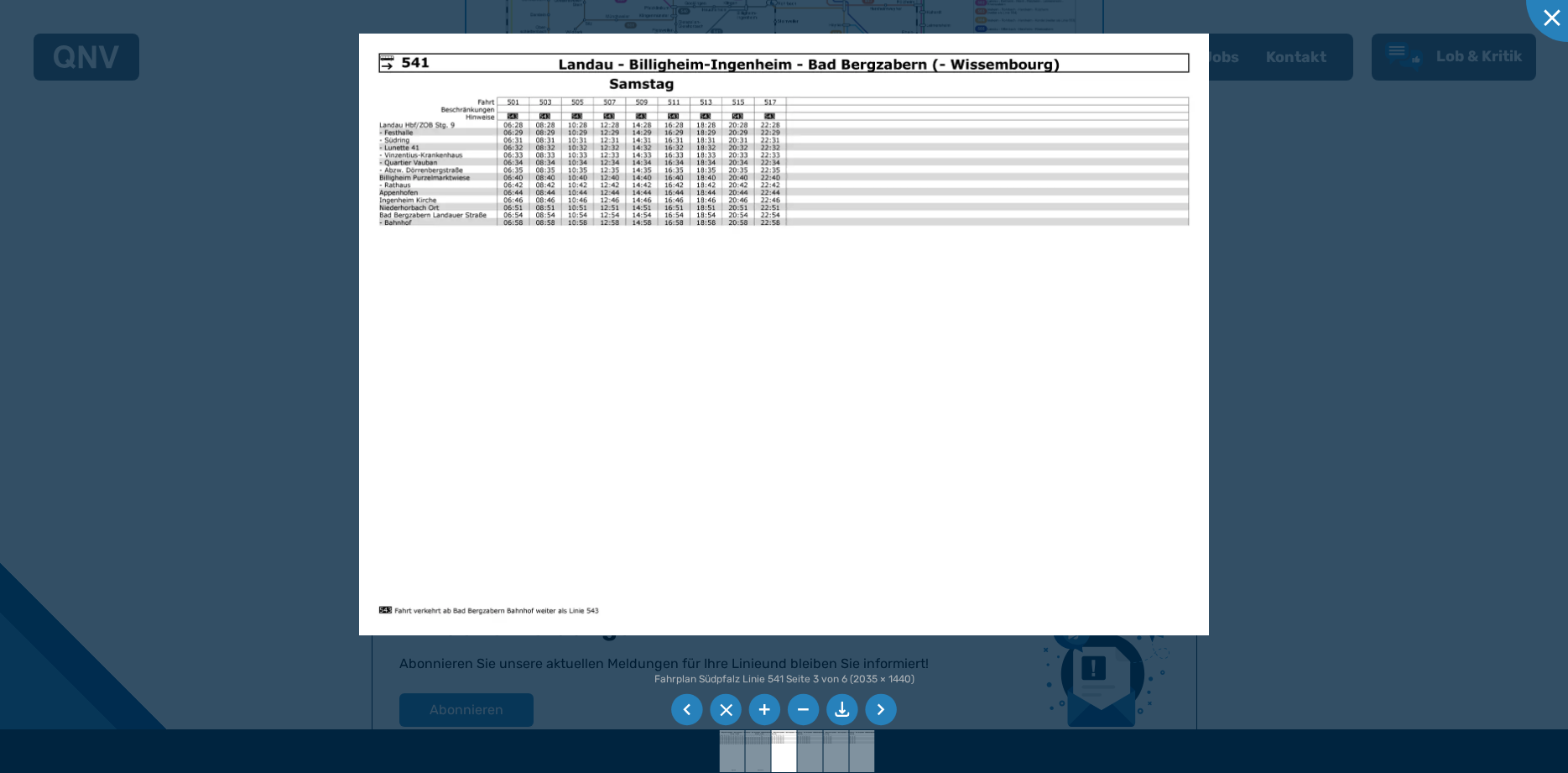
click at [890, 714] on li at bounding box center [881, 710] width 32 height 32
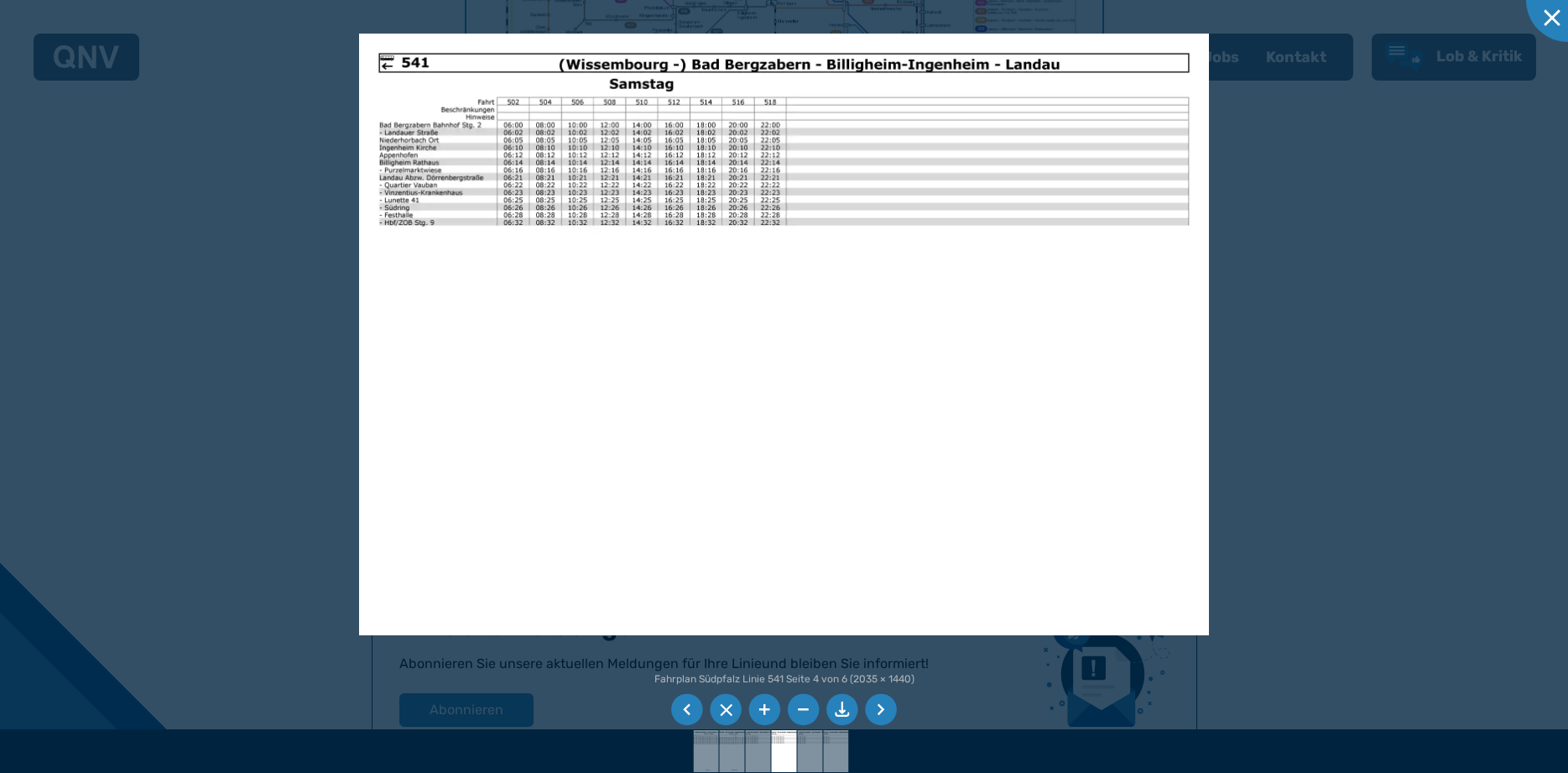
click at [890, 714] on li at bounding box center [881, 710] width 32 height 32
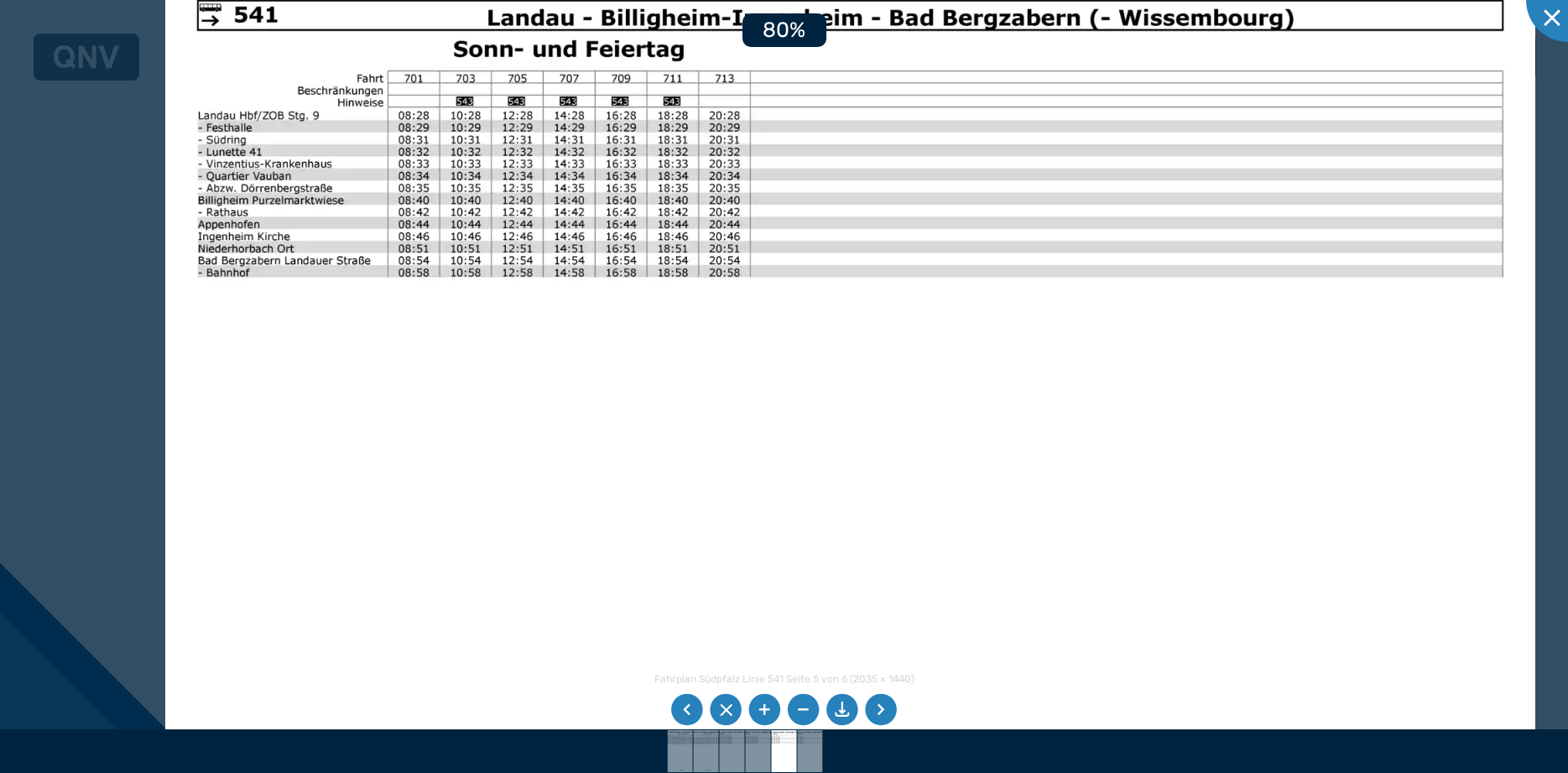
click at [539, 384] on img at bounding box center [851, 453] width 1371 height 969
drag, startPoint x: 879, startPoint y: 709, endPoint x: 862, endPoint y: 684, distance: 30.2
click at [877, 707] on li at bounding box center [881, 710] width 32 height 32
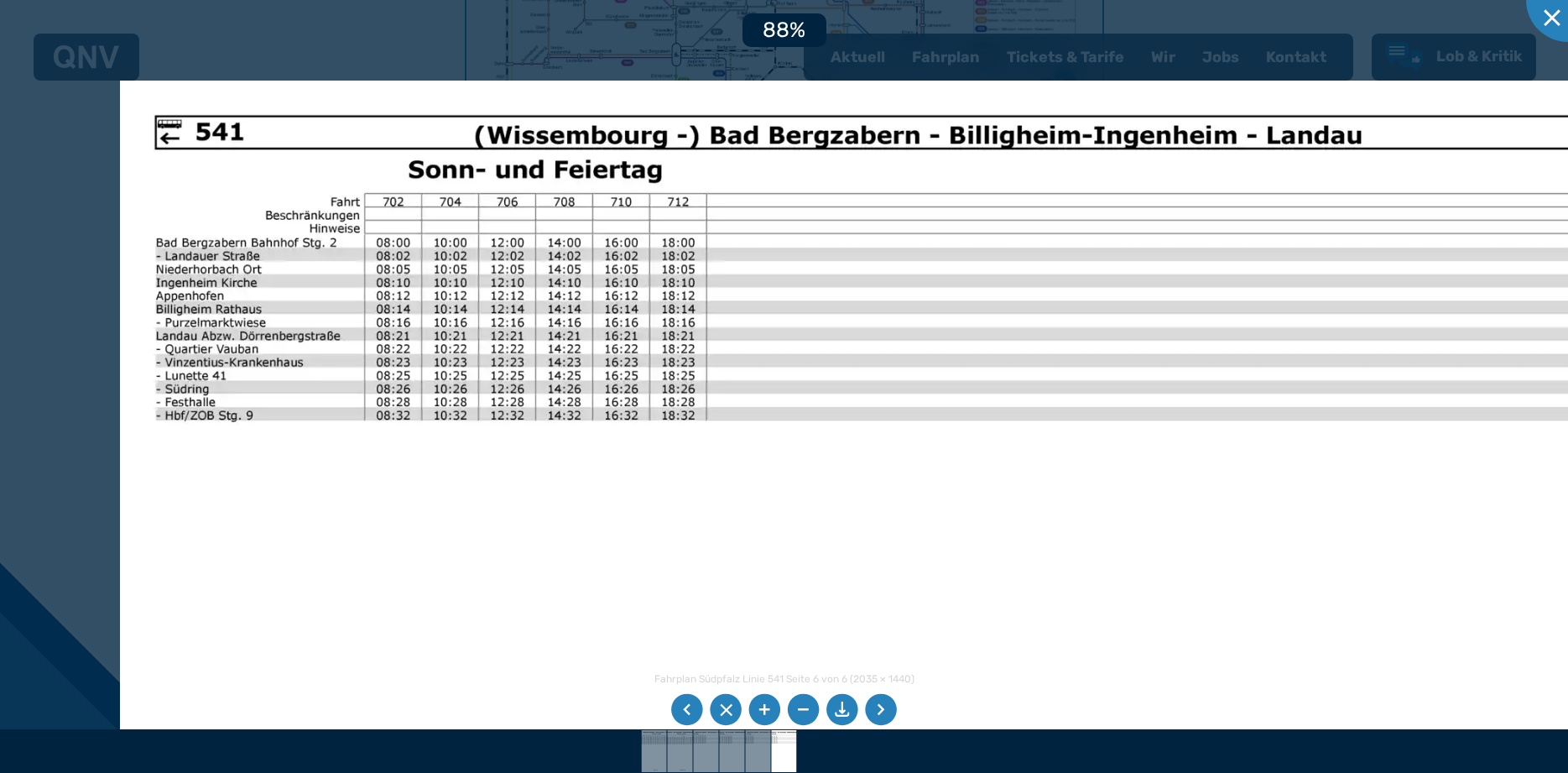
click at [586, 550] on img at bounding box center [873, 614] width 1507 height 1067
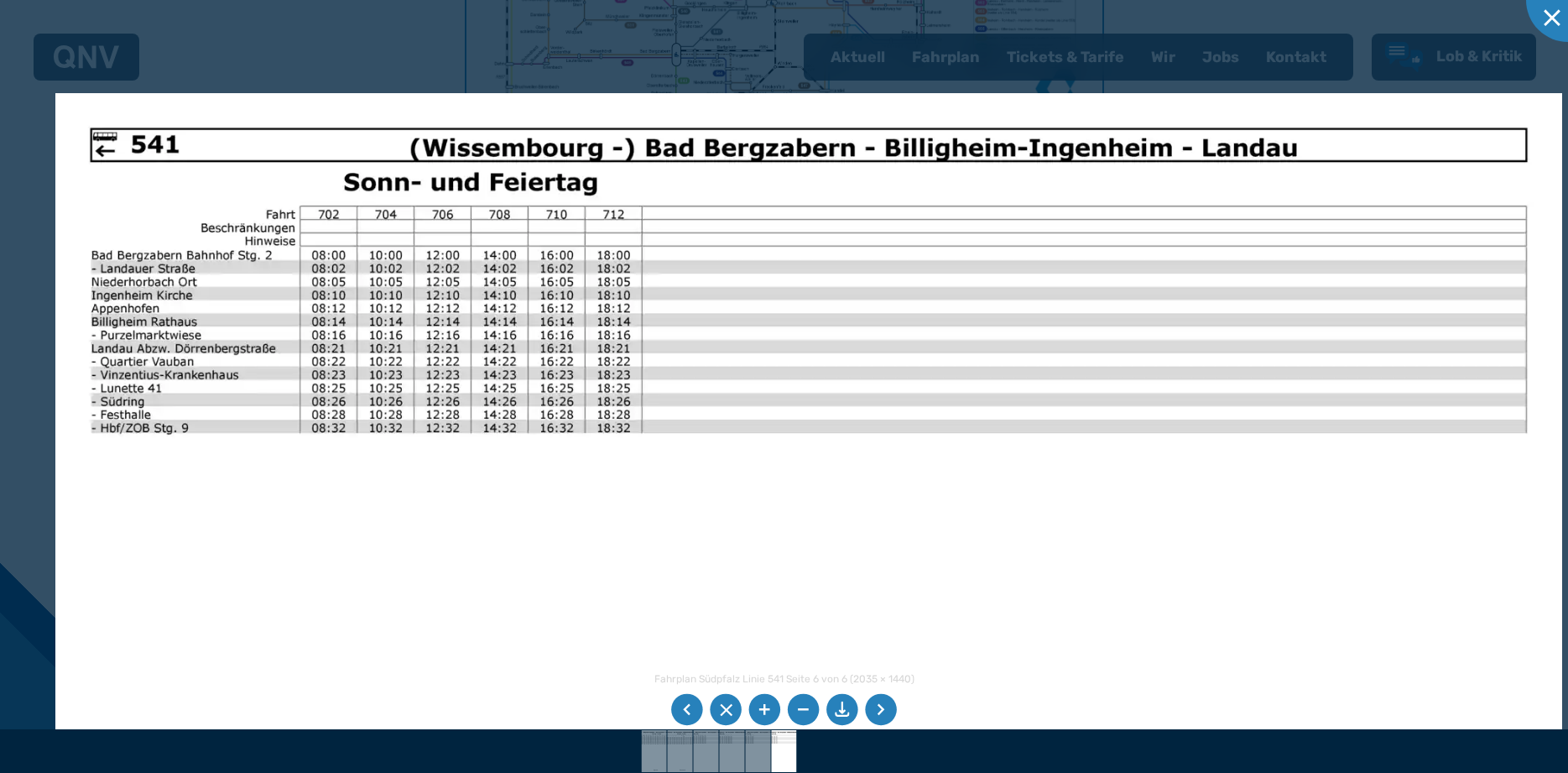
click at [784, 542] on img at bounding box center [808, 626] width 1507 height 1067
click at [1552, 17] on div at bounding box center [1568, -1] width 84 height 84
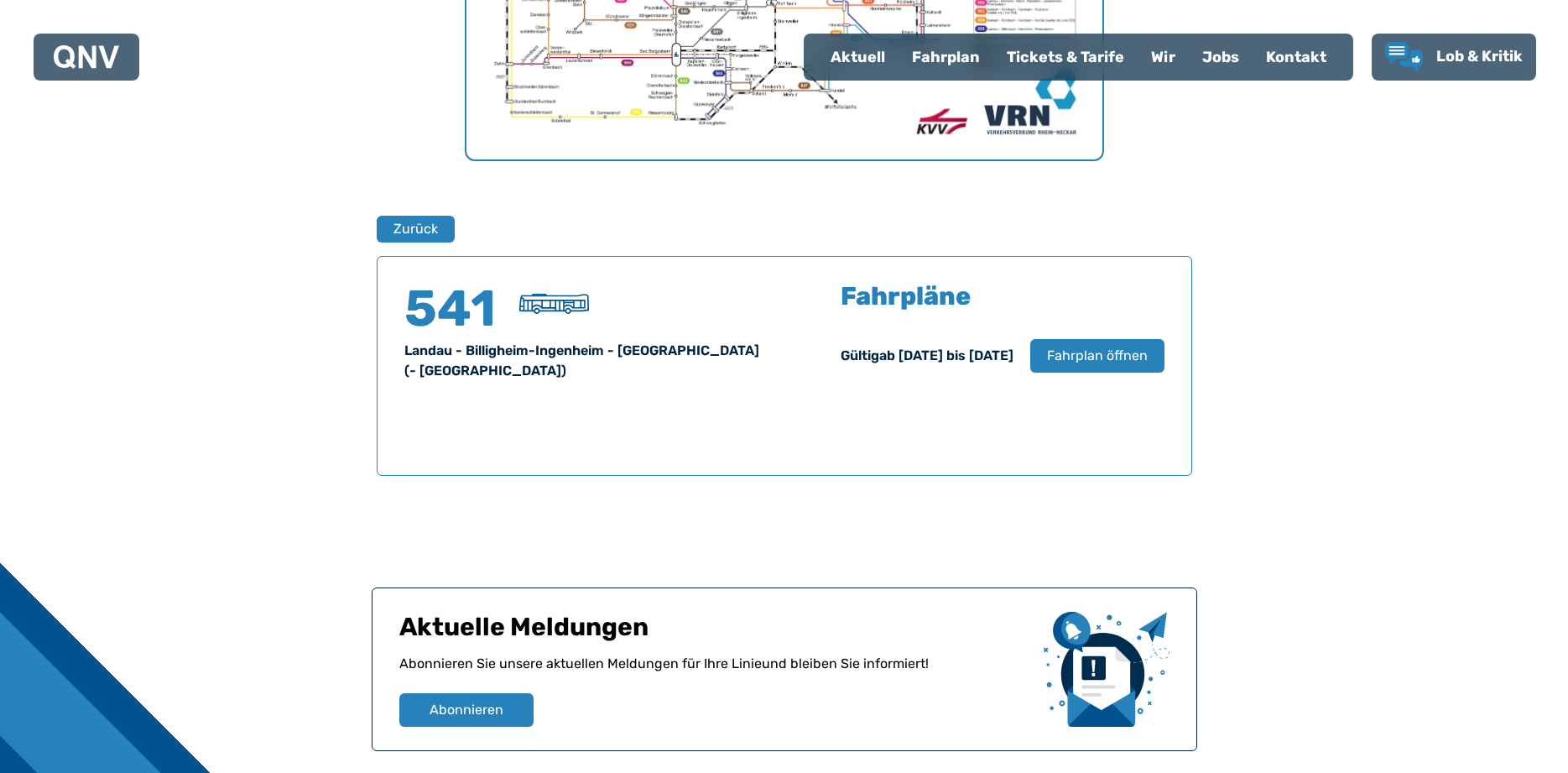
click at [249, 298] on div "Finden Sie Ihre Linie x [GEOGRAPHIC_DATA] Zurück 541 Landau - [GEOGRAPHIC_DATA]…" at bounding box center [784, 164] width 1568 height 1241
